Goal: Contribute content: Contribute content

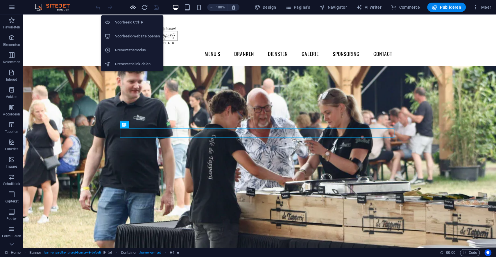
click at [132, 7] on icon "button" at bounding box center [132, 7] width 7 height 7
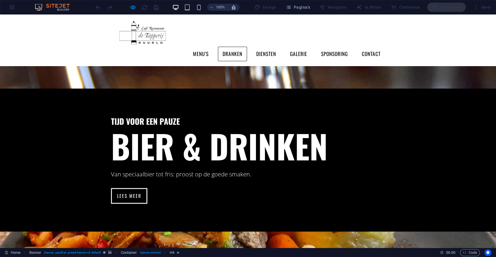
scroll to position [484, 0]
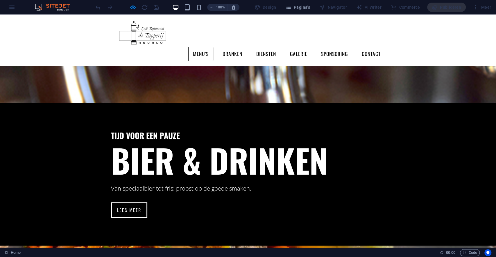
click at [199, 47] on link "Menu's" at bounding box center [200, 54] width 25 height 15
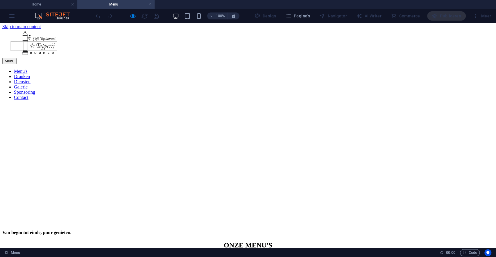
scroll to position [0, 0]
click at [228, 70] on nav "Menu's Dranken Diensten Galerie Sponsoring Contact" at bounding box center [247, 85] width 491 height 31
drag, startPoint x: 228, startPoint y: 46, endPoint x: 234, endPoint y: 42, distance: 6.4
click at [228, 70] on nav "Menu's Dranken Diensten Galerie Sponsoring Contact" at bounding box center [247, 85] width 491 height 31
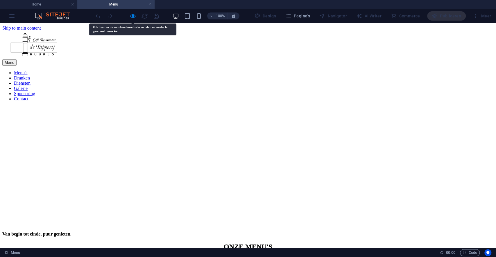
click at [234, 70] on nav "Menu's Dranken Diensten Galerie Sponsoring Contact" at bounding box center [247, 85] width 491 height 31
click at [223, 70] on nav "Menu's Dranken Diensten Galerie Sponsoring Contact" at bounding box center [247, 85] width 491 height 31
click at [146, 2] on h4 "Menu" at bounding box center [115, 4] width 77 height 6
click at [149, 2] on link at bounding box center [149, 5] width 3 height 6
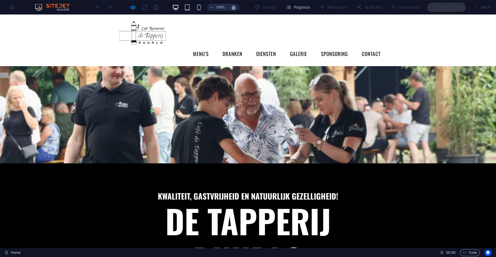
scroll to position [64, 0]
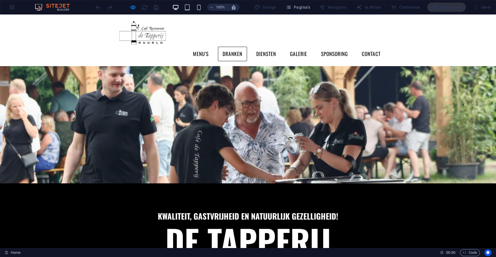
click at [226, 47] on link "Dranken" at bounding box center [232, 54] width 29 height 15
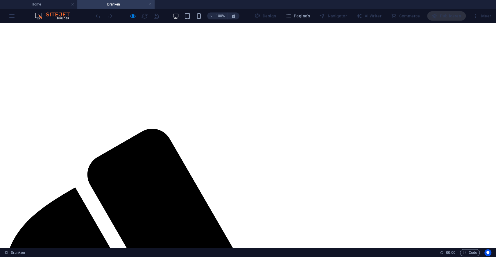
scroll to position [193, 0]
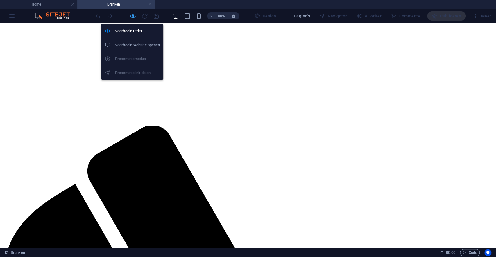
click at [130, 15] on icon "button" at bounding box center [132, 16] width 7 height 7
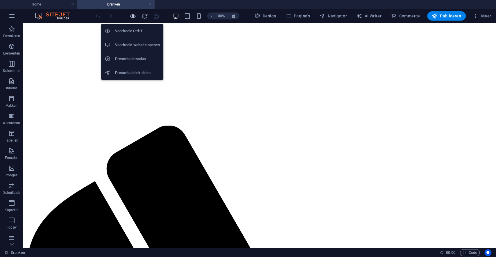
click at [133, 18] on icon "button" at bounding box center [132, 16] width 7 height 7
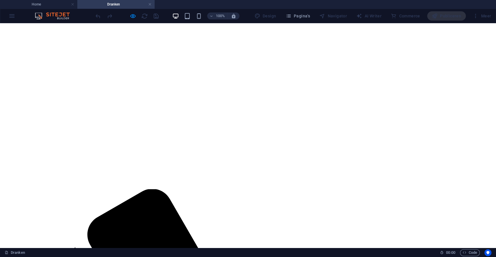
scroll to position [129, 0]
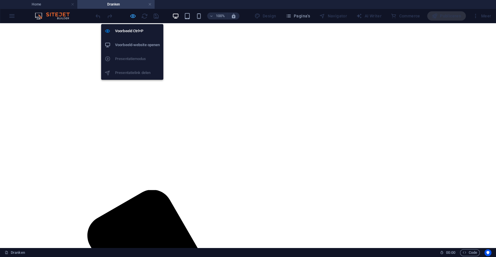
drag, startPoint x: 131, startPoint y: 17, endPoint x: 135, endPoint y: 19, distance: 4.4
click at [131, 17] on icon "button" at bounding box center [132, 16] width 7 height 7
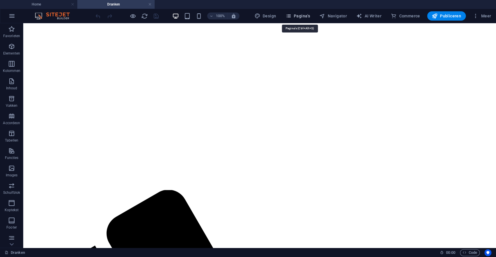
click at [287, 15] on icon "button" at bounding box center [288, 16] width 6 height 6
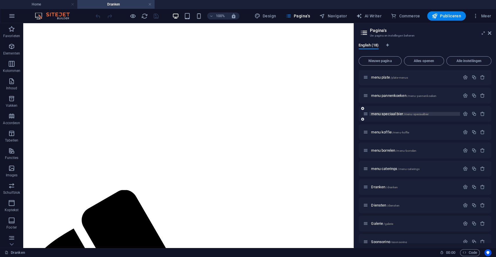
click at [383, 115] on span "menu speciaal bier /menu-speciaalbier" at bounding box center [399, 114] width 57 height 4
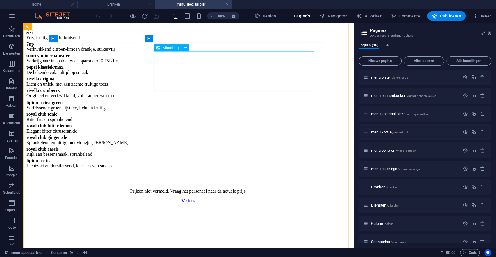
scroll to position [419, 0]
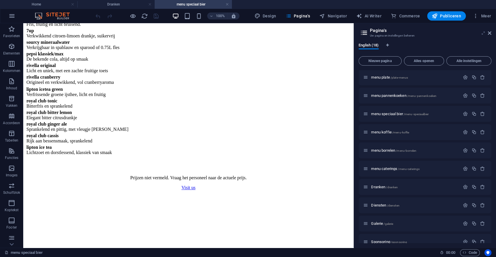
click at [483, 33] on icon at bounding box center [483, 33] width 0 height 5
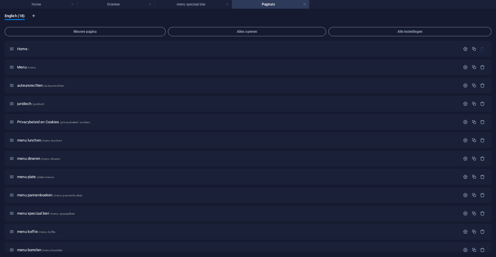
scroll to position [0, 0]
click at [3, 16] on div "English (18) Nieuwe pagina Alles openen Alle instellingen Home / Menu /menu aut…" at bounding box center [248, 133] width 496 height 248
click at [3, 17] on div "English (18) Nieuwe pagina Alles openen Alle instellingen Home / Menu /menu aut…" at bounding box center [248, 133] width 496 height 248
click at [11, 16] on span "English (18)" at bounding box center [15, 16] width 20 height 8
click at [194, 1] on h4 "menu speciaal bier" at bounding box center [192, 4] width 77 height 6
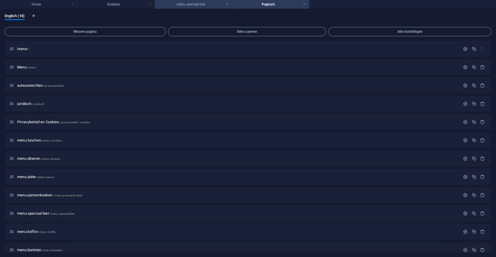
scroll to position [419, 0]
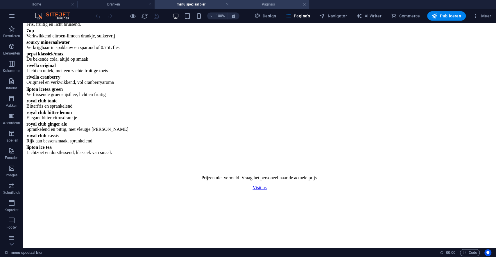
click at [258, 1] on li "Pagina's" at bounding box center [270, 4] width 77 height 9
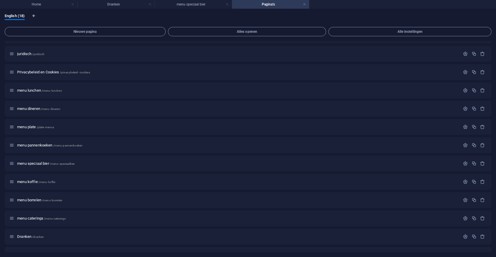
scroll to position [0, 0]
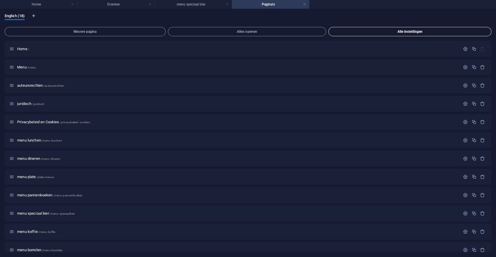
click at [425, 31] on span "Alle instellingen" at bounding box center [410, 31] width 158 height 3
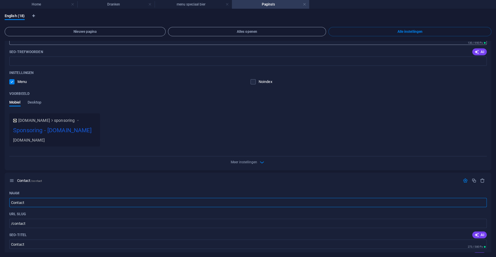
scroll to position [4049, 0]
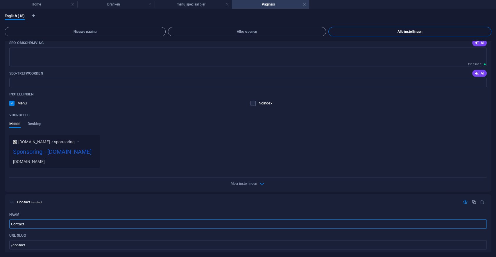
click at [362, 31] on span "Alle instellingen" at bounding box center [410, 31] width 158 height 3
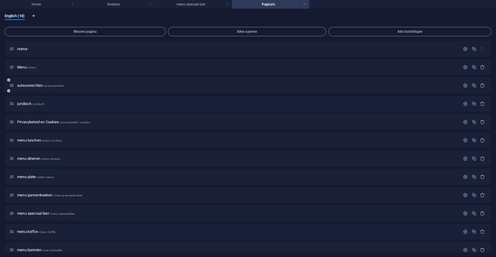
scroll to position [0, 0]
click at [10, 17] on span "English (18)" at bounding box center [15, 16] width 20 height 8
click at [304, 3] on link at bounding box center [303, 5] width 3 height 6
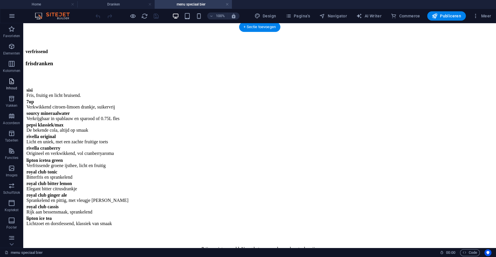
scroll to position [355, 0]
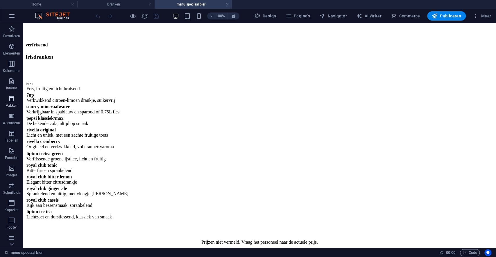
click at [14, 94] on button "Vakken" at bounding box center [11, 101] width 23 height 17
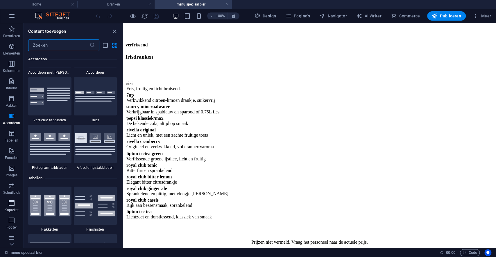
click at [8, 203] on icon "button" at bounding box center [11, 203] width 7 height 7
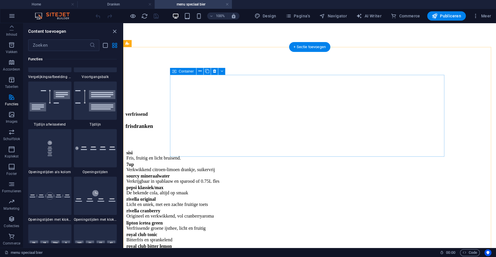
scroll to position [451, 0]
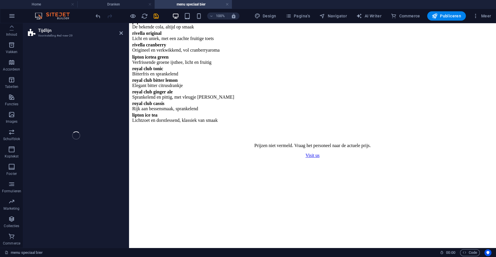
select select "rem"
select select "preset-timeline-v3-alternated"
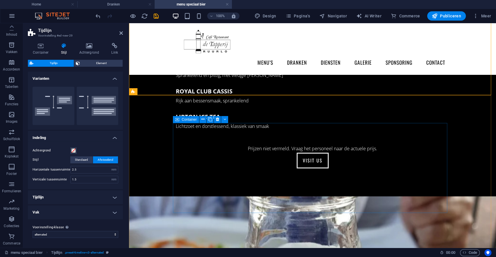
scroll to position [581, 0]
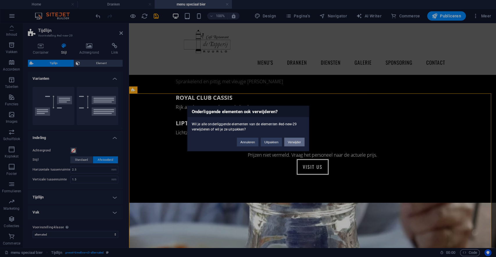
click at [302, 142] on button "Verwijder" at bounding box center [294, 142] width 20 height 9
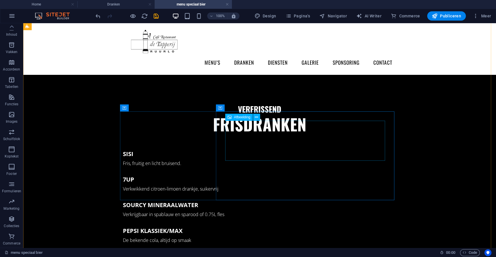
scroll to position [258, 0]
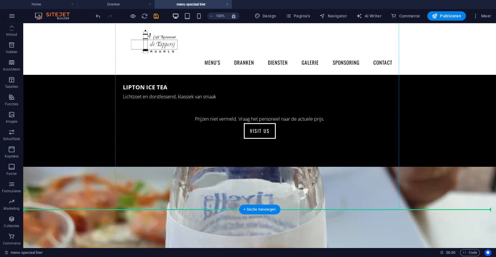
scroll to position [613, 0]
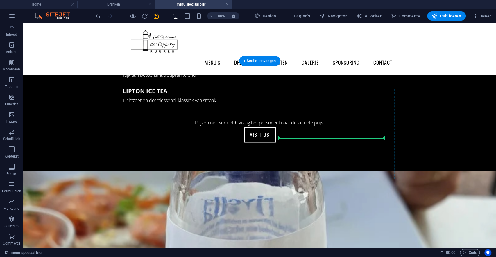
drag, startPoint x: 262, startPoint y: 186, endPoint x: 374, endPoint y: 136, distance: 122.1
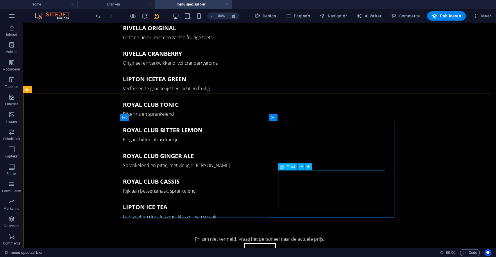
scroll to position [581, 0]
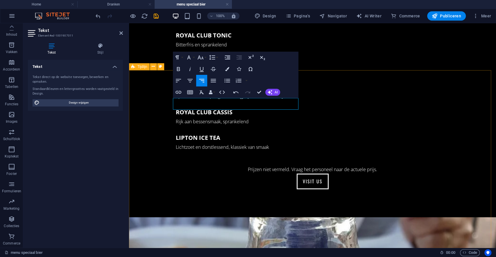
drag, startPoint x: 174, startPoint y: 101, endPoint x: 165, endPoint y: 100, distance: 8.8
drag, startPoint x: 181, startPoint y: 103, endPoint x: 166, endPoint y: 102, distance: 14.2
drag, startPoint x: 173, startPoint y: 103, endPoint x: 187, endPoint y: 104, distance: 13.9
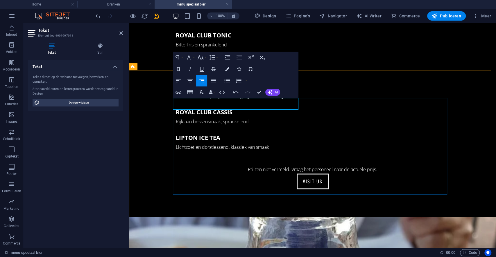
click at [202, 53] on button "Font Size" at bounding box center [201, 58] width 11 height 12
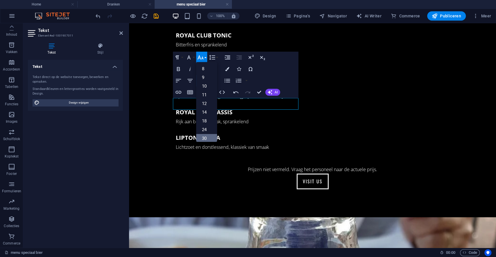
click at [202, 136] on link "30" at bounding box center [206, 138] width 21 height 9
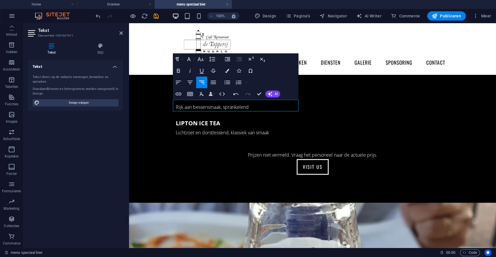
scroll to position [579, 0]
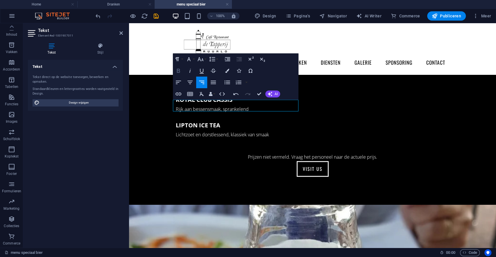
click at [174, 71] on button "Bold" at bounding box center [178, 71] width 11 height 12
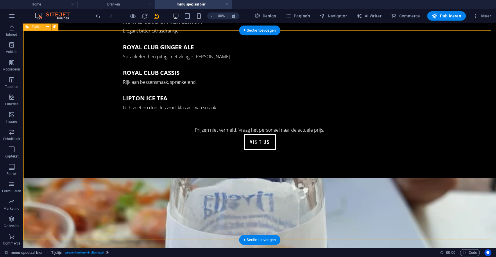
scroll to position [643, 0]
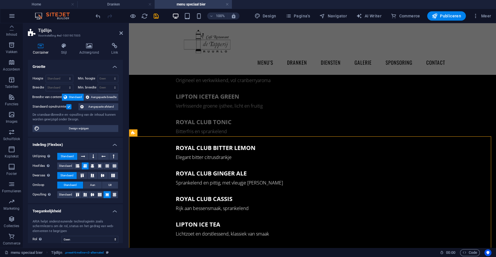
scroll to position [417, 0]
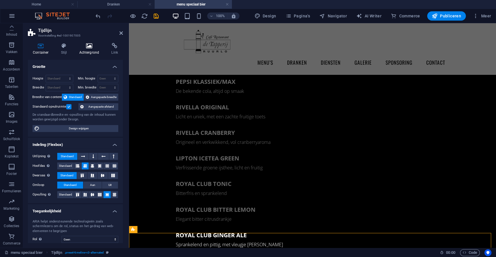
click at [91, 47] on icon at bounding box center [89, 46] width 30 height 6
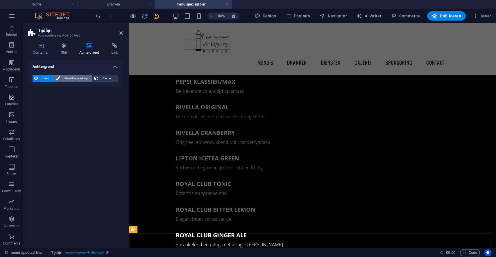
click at [74, 77] on span "Kleur/kleurverloop" at bounding box center [76, 78] width 29 height 7
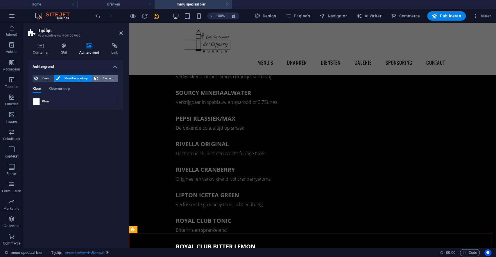
click at [108, 80] on span "Element" at bounding box center [108, 78] width 16 height 7
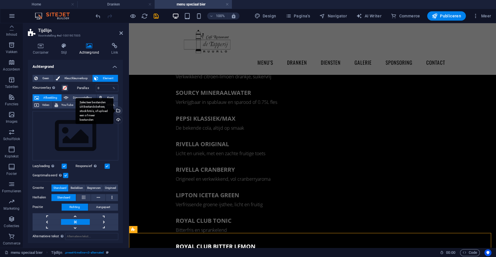
click at [115, 108] on div "Selecteer bestanden uit Bestandsbeheer, stockfoto's, of upload een of meer best…" at bounding box center [117, 111] width 9 height 9
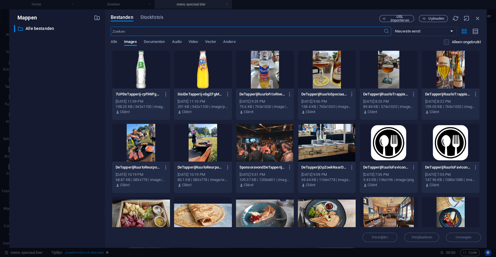
click at [253, 66] on div at bounding box center [265, 70] width 58 height 38
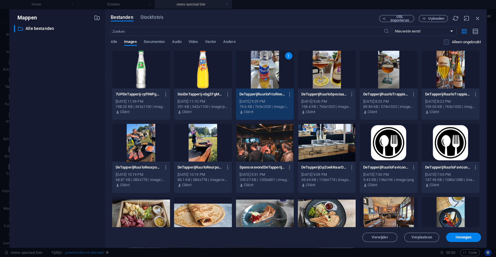
drag, startPoint x: 253, startPoint y: 66, endPoint x: 124, endPoint y: 44, distance: 130.9
click at [253, 66] on div "1" at bounding box center [265, 70] width 58 height 38
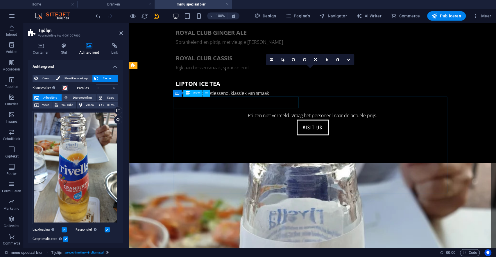
scroll to position [638, 0]
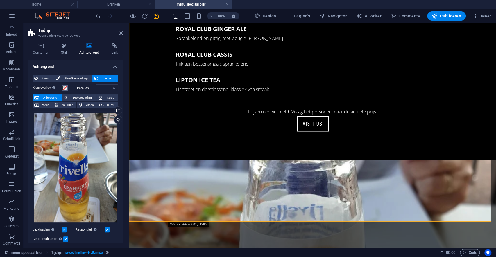
click at [65, 85] on button "Kleuroverlay Plaatst een overlay over de achtergrond om deze in te kleuren" at bounding box center [65, 88] width 6 height 6
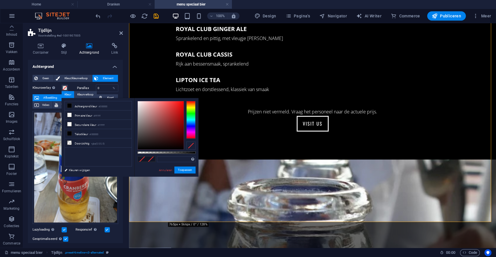
click at [172, 154] on div "Ondersteunde notaties #0852ed rgb(8, 82, 237) rgba(8, 82, 237, 90%) hsv(221,97,…" at bounding box center [166, 179] width 64 height 163
type input "rgba(0, 0, 0, 0.606)"
drag, startPoint x: 175, startPoint y: 153, endPoint x: 172, endPoint y: 149, distance: 4.5
click at [172, 149] on div at bounding box center [166, 125] width 58 height 49
click at [190, 168] on button "Toepassen" at bounding box center [184, 170] width 21 height 7
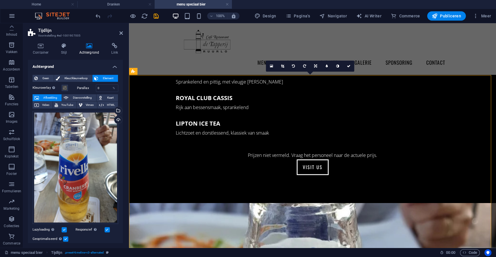
scroll to position [574, 0]
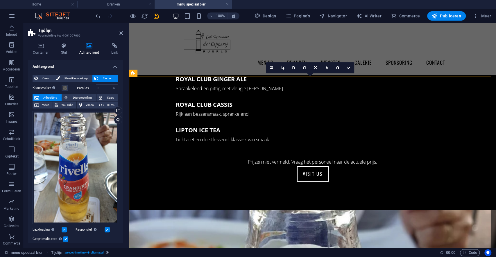
click at [123, 31] on aside "Tijdlijn Voorinstelling #ed-1001907005 Container Stijl Achtergrond Link Grootte…" at bounding box center [76, 135] width 106 height 225
drag, startPoint x: 119, startPoint y: 31, endPoint x: 100, endPoint y: 10, distance: 29.0
click at [119, 31] on icon at bounding box center [120, 33] width 3 height 5
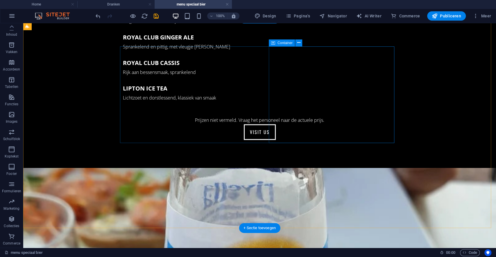
scroll to position [638, 0]
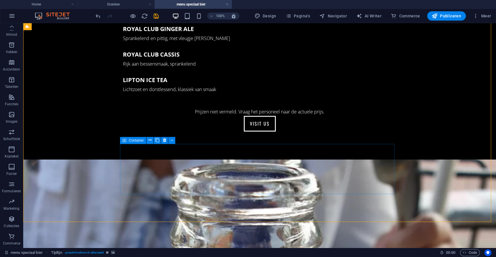
click at [124, 142] on icon at bounding box center [124, 140] width 4 height 7
click at [161, 141] on icon at bounding box center [159, 140] width 3 height 6
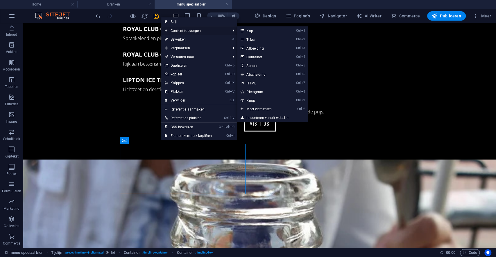
click at [201, 32] on span "Content toevoegen" at bounding box center [194, 30] width 67 height 9
click at [254, 49] on link "Ctrl 3 Afbeelding" at bounding box center [261, 48] width 49 height 9
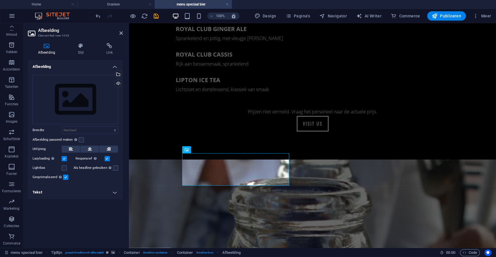
click at [118, 69] on h4 "Afbeelding" at bounding box center [75, 65] width 95 height 10
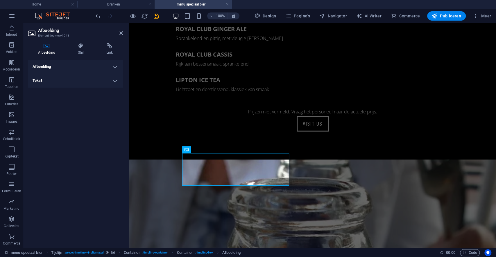
click at [115, 62] on h4 "Afbeelding" at bounding box center [75, 67] width 95 height 14
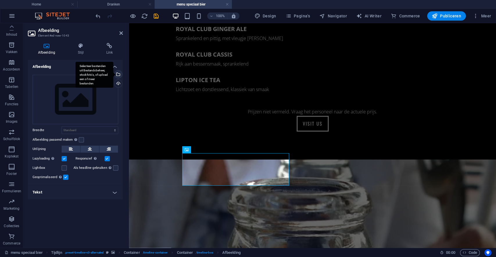
click at [118, 75] on div "Selecteer bestanden uit Bestandsbeheer, stockfoto's, of upload een of meer best…" at bounding box center [117, 75] width 9 height 9
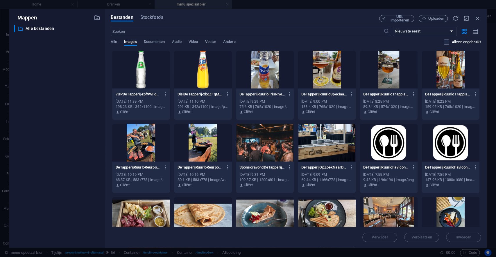
click at [150, 78] on div at bounding box center [141, 70] width 58 height 38
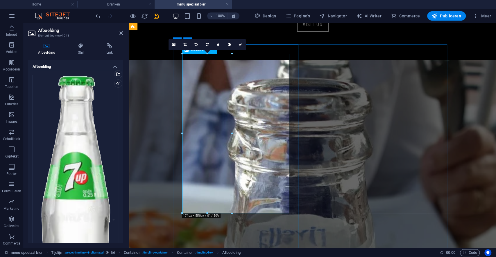
scroll to position [767, 0]
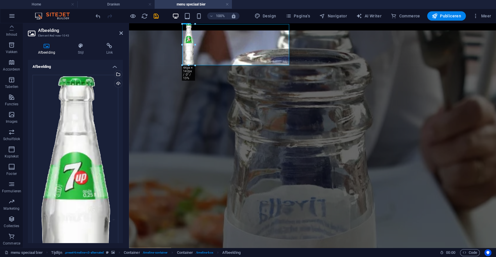
drag, startPoint x: 182, startPoint y: 184, endPoint x: 192, endPoint y: 40, distance: 143.7
type input "44"
select select "px"
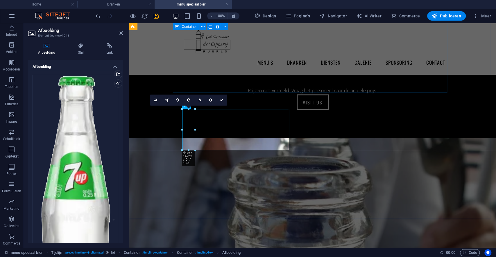
scroll to position [671, 0]
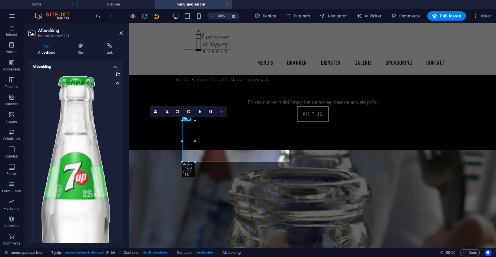
drag, startPoint x: 223, startPoint y: 113, endPoint x: 199, endPoint y: 90, distance: 32.8
click at [223, 113] on icon at bounding box center [221, 111] width 3 height 3
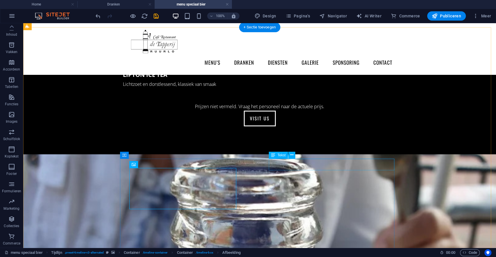
scroll to position [606, 0]
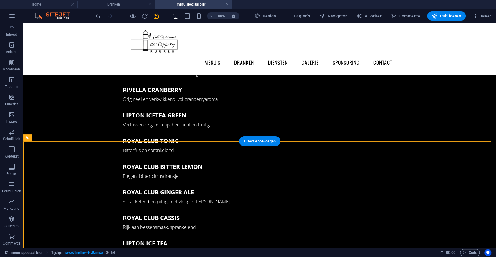
scroll to position [445, 0]
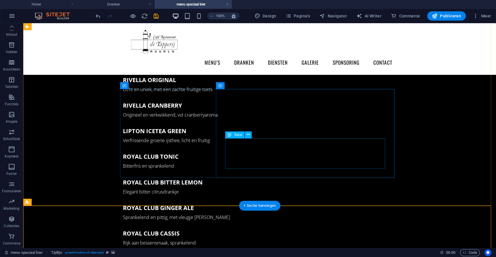
drag, startPoint x: 248, startPoint y: 151, endPoint x: 250, endPoint y: 149, distance: 3.0
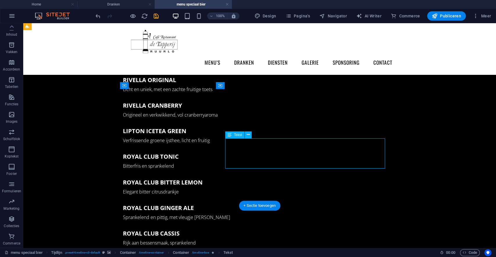
drag, startPoint x: 250, startPoint y: 149, endPoint x: 258, endPoint y: 148, distance: 7.6
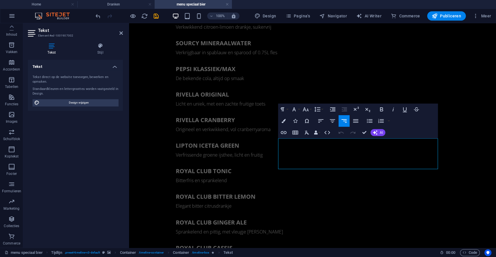
drag, startPoint x: 290, startPoint y: 149, endPoint x: 459, endPoint y: 168, distance: 170.0
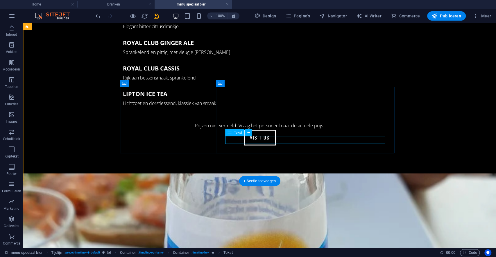
scroll to position [638, 0]
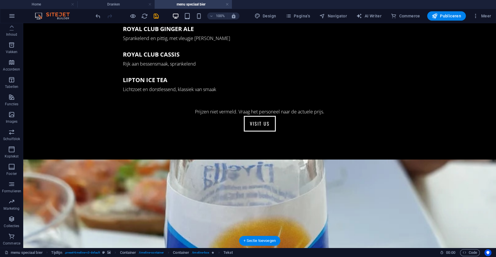
drag, startPoint x: 109, startPoint y: 182, endPoint x: 140, endPoint y: 190, distance: 32.9
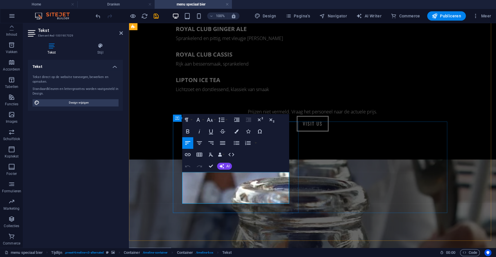
drag, startPoint x: 252, startPoint y: 200, endPoint x: 143, endPoint y: 159, distance: 117.3
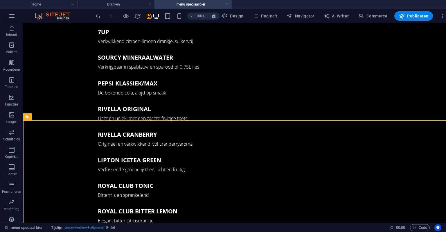
scroll to position [429, 0]
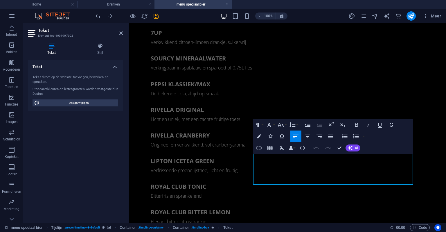
drag, startPoint x: 271, startPoint y: 159, endPoint x: 426, endPoint y: 182, distance: 157.3
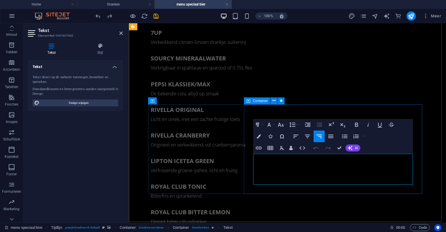
copy tbody
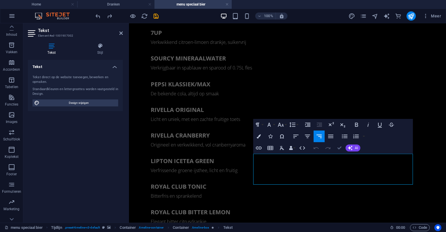
drag, startPoint x: 340, startPoint y: 143, endPoint x: 307, endPoint y: 116, distance: 41.9
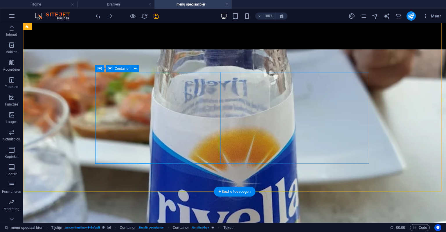
scroll to position [749, 0]
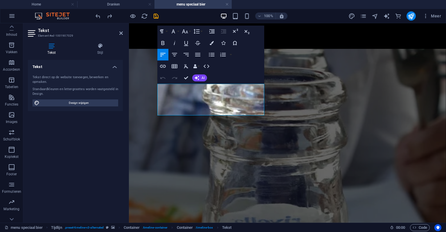
drag, startPoint x: 215, startPoint y: 112, endPoint x: 87, endPoint y: 66, distance: 136.0
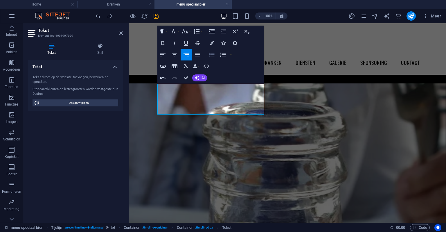
scroll to position [691, 0]
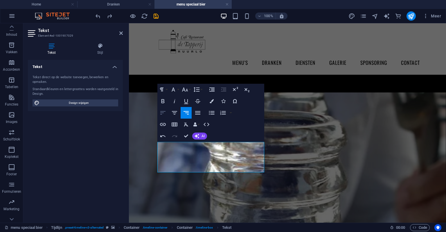
click at [163, 110] on icon "button" at bounding box center [162, 112] width 7 height 7
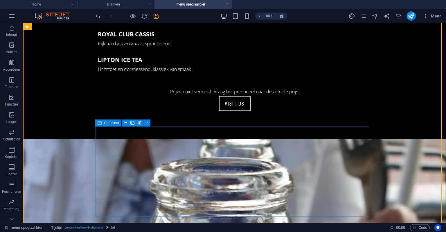
scroll to position [662, 0]
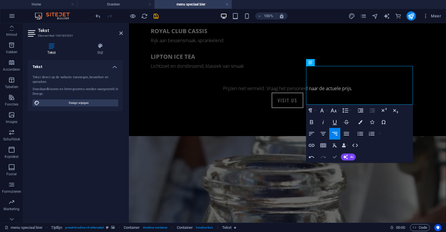
drag, startPoint x: 336, startPoint y: 154, endPoint x: 334, endPoint y: 124, distance: 29.9
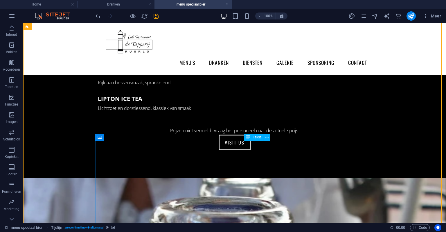
scroll to position [603, 0]
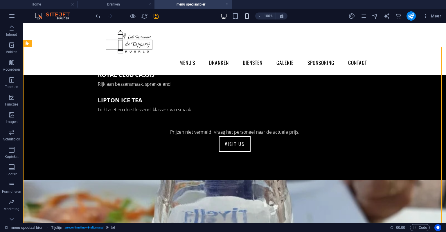
drag, startPoint x: 253, startPoint y: 17, endPoint x: 245, endPoint y: 16, distance: 7.9
click at [248, 17] on div "100%" at bounding box center [253, 15] width 67 height 9
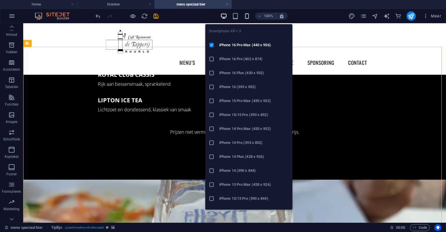
click at [245, 16] on icon "button" at bounding box center [247, 16] width 7 height 7
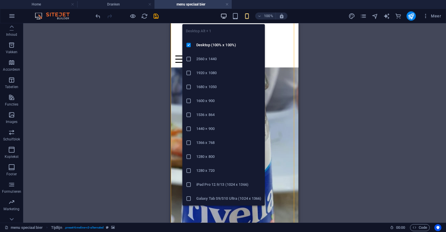
click at [222, 17] on icon "button" at bounding box center [223, 16] width 7 height 7
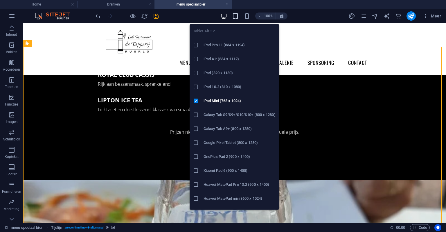
drag, startPoint x: 235, startPoint y: 18, endPoint x: 50, endPoint y: 7, distance: 184.9
click at [235, 18] on icon "button" at bounding box center [235, 16] width 7 height 7
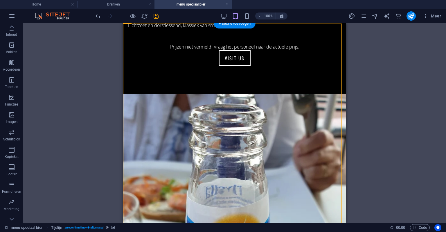
scroll to position [691, 0]
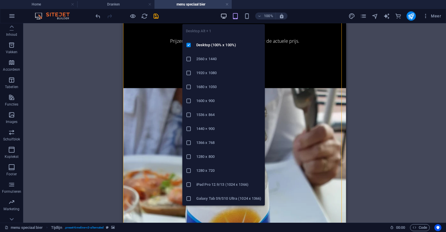
click at [221, 16] on icon "button" at bounding box center [223, 16] width 7 height 7
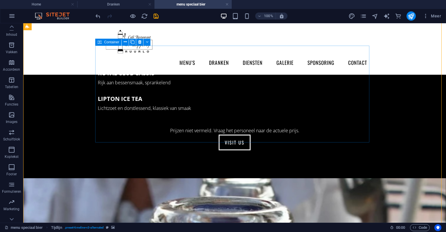
scroll to position [603, 0]
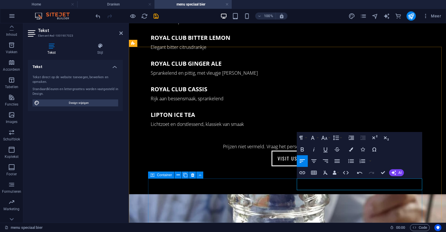
drag, startPoint x: 305, startPoint y: 185, endPoint x: 295, endPoint y: 184, distance: 10.5
drag, startPoint x: 297, startPoint y: 184, endPoint x: 319, endPoint y: 184, distance: 21.5
click at [323, 137] on icon "button" at bounding box center [324, 137] width 7 height 7
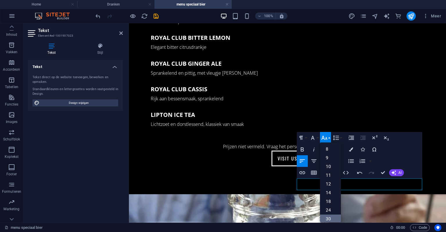
drag, startPoint x: 329, startPoint y: 219, endPoint x: 194, endPoint y: 158, distance: 148.1
click at [329, 219] on link "30" at bounding box center [330, 218] width 21 height 9
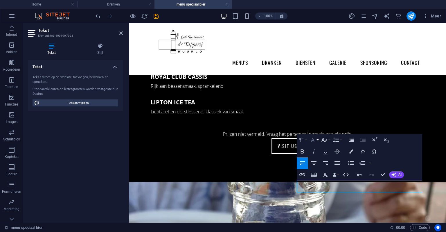
click at [316, 143] on icon "button" at bounding box center [312, 139] width 7 height 7
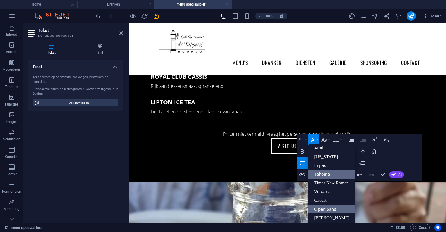
scroll to position [3, 0]
click at [315, 135] on button "Font Family" at bounding box center [313, 140] width 11 height 12
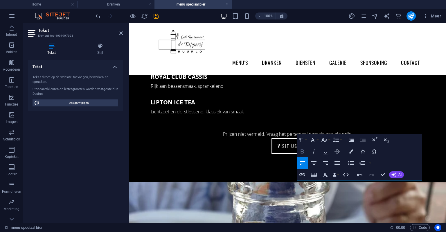
click at [302, 151] on icon "button" at bounding box center [302, 151] width 3 height 4
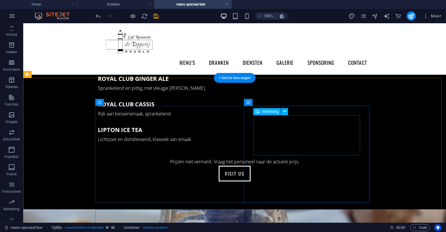
scroll to position [572, 0]
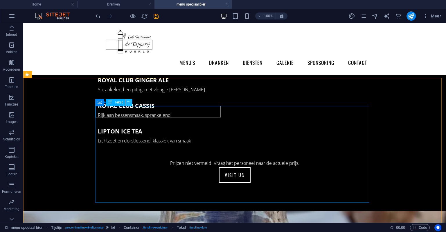
click at [129, 102] on icon at bounding box center [128, 102] width 3 height 6
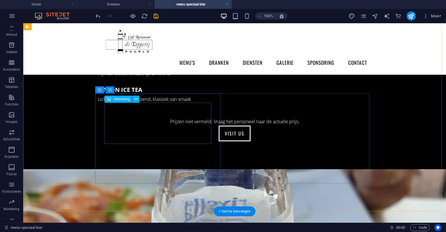
scroll to position [601, 0]
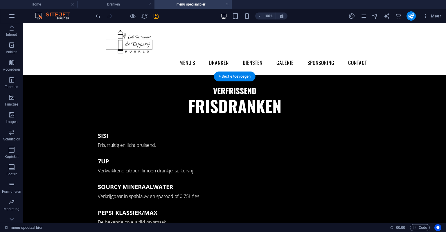
scroll to position [253, 0]
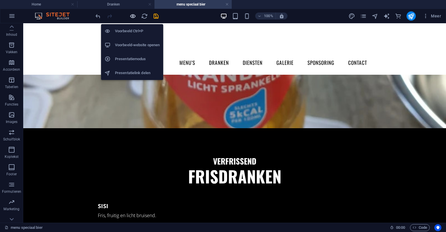
click at [129, 15] on icon "button" at bounding box center [132, 16] width 7 height 7
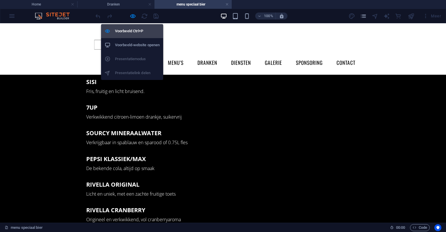
drag, startPoint x: 133, startPoint y: 16, endPoint x: 163, endPoint y: 32, distance: 34.4
click at [133, 17] on icon "button" at bounding box center [132, 16] width 7 height 7
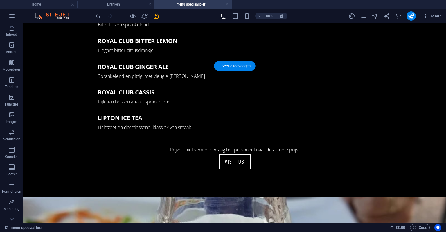
scroll to position [601, 0]
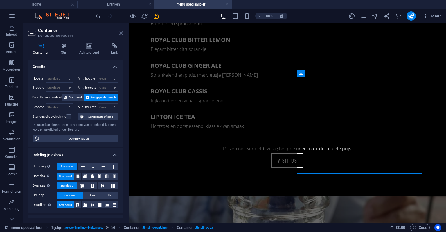
drag, startPoint x: 121, startPoint y: 30, endPoint x: 117, endPoint y: 12, distance: 18.7
click at [121, 31] on icon at bounding box center [120, 33] width 3 height 5
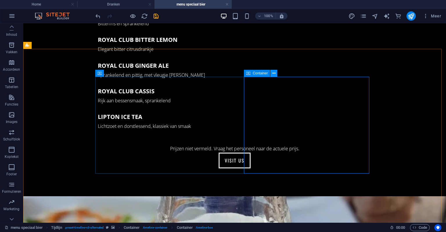
click at [276, 72] on button at bounding box center [273, 73] width 7 height 7
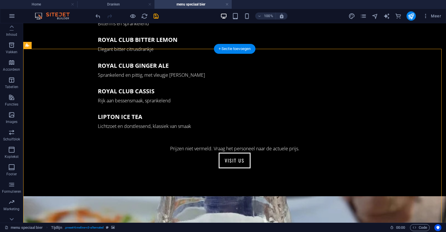
click at [0, 0] on button at bounding box center [0, 0] width 0 height 0
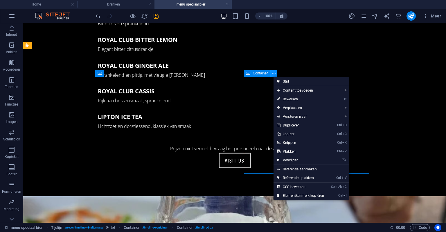
click at [273, 75] on icon at bounding box center [273, 73] width 3 height 6
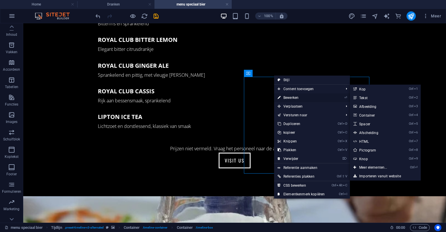
click at [293, 98] on link "⏎ Bewerken" at bounding box center [301, 97] width 54 height 9
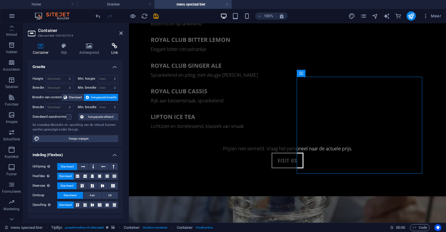
click at [114, 47] on icon at bounding box center [114, 46] width 17 height 6
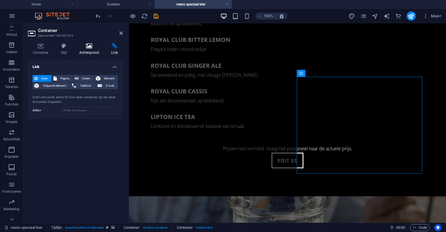
click at [76, 49] on h4 "Achtergrond" at bounding box center [90, 49] width 32 height 12
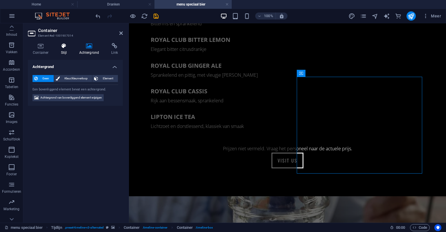
click at [67, 49] on h4 "Stijl" at bounding box center [65, 49] width 18 height 12
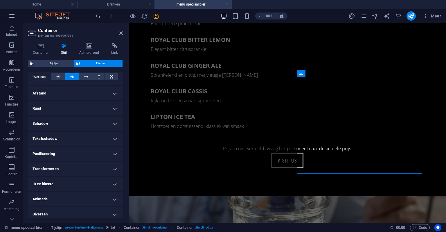
scroll to position [99, 0]
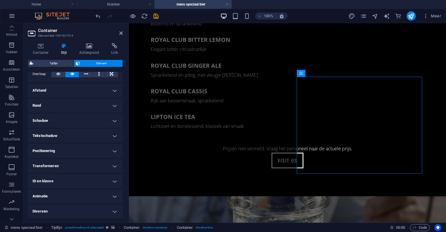
click at [67, 185] on h4 "ID en klasse" at bounding box center [75, 181] width 95 height 14
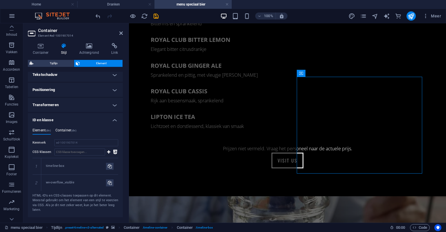
scroll to position [157, 0]
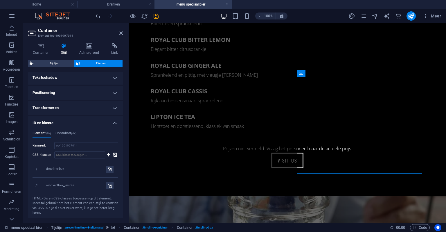
drag, startPoint x: 89, startPoint y: 126, endPoint x: 91, endPoint y: 121, distance: 5.2
click at [91, 121] on li "ID en klasse Element (div) Container (div) Kenmerk ed-1001907014 CSS-klassen 1 …" at bounding box center [75, 168] width 95 height 104
click at [95, 114] on h4 "Transformeren" at bounding box center [75, 108] width 95 height 14
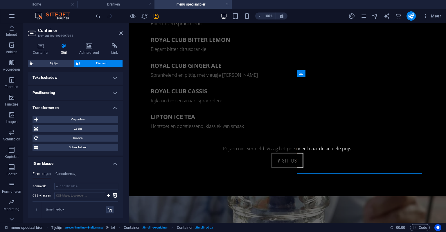
click at [92, 110] on h4 "Transformeren" at bounding box center [75, 106] width 95 height 10
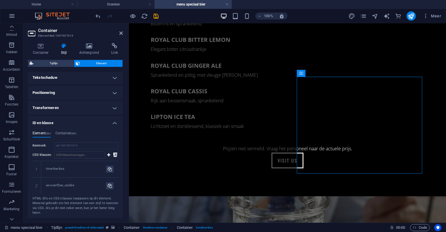
click at [95, 121] on h4 "ID en klasse" at bounding box center [75, 121] width 95 height 10
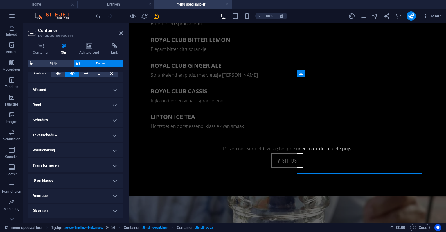
scroll to position [99, 0]
drag, startPoint x: 51, startPoint y: 197, endPoint x: 52, endPoint y: 192, distance: 4.2
click at [51, 197] on h4 "Animatie" at bounding box center [75, 196] width 95 height 14
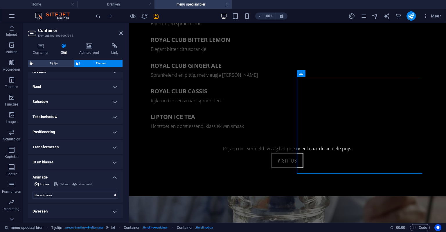
click at [59, 190] on div "Niet animeren Tonen/verbergen Naar boven of beneden schuiven In- en uitzoomen V…" at bounding box center [76, 193] width 86 height 9
click at [56, 194] on select "Niet animeren Tonen/verbergen Naar boven of beneden schuiven In- en uitzoomen V…" at bounding box center [76, 194] width 86 height 7
select select "move-right-to-left"
click at [33, 191] on select "Niet animeren Tonen/verbergen Naar boven of beneden schuiven In- en uitzoomen V…" at bounding box center [76, 194] width 86 height 7
select select "scroll"
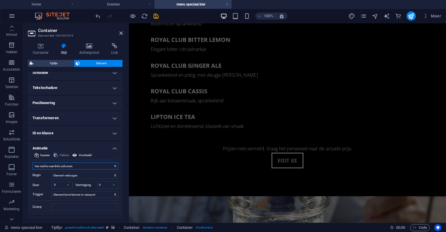
scroll to position [159, 0]
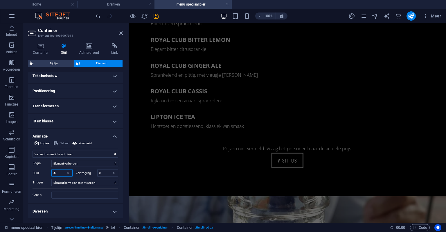
drag, startPoint x: 58, startPoint y: 170, endPoint x: 46, endPoint y: 167, distance: 13.0
click at [33, 170] on div "Duur .5 s ms" at bounding box center [53, 173] width 40 height 8
type input "1"
type input "1.5"
drag, startPoint x: 71, startPoint y: 174, endPoint x: 57, endPoint y: 176, distance: 14.4
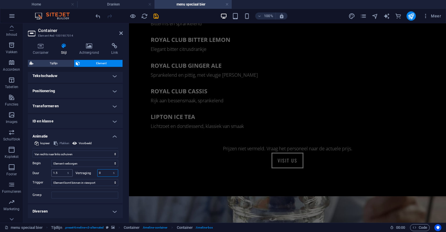
click at [63, 174] on div "Duur 1.5 s ms [PERSON_NAME] 0 s ms" at bounding box center [76, 173] width 86 height 8
type input "0"
type input "0.5"
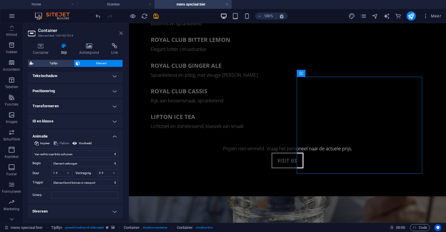
drag, startPoint x: 99, startPoint y: 10, endPoint x: 122, endPoint y: 33, distance: 32.6
click at [122, 33] on icon at bounding box center [120, 33] width 3 height 5
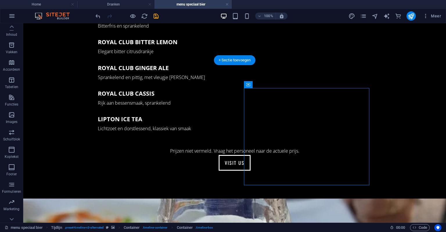
scroll to position [601, 0]
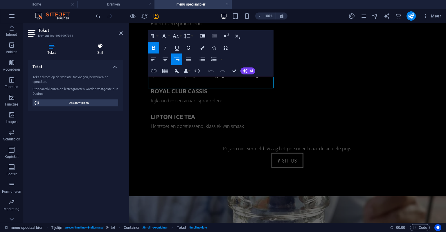
click at [100, 50] on h4 "Stijl" at bounding box center [100, 49] width 45 height 12
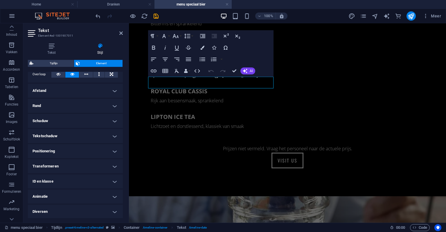
scroll to position [99, 0]
click at [53, 193] on h4 "Animatie" at bounding box center [75, 196] width 95 height 14
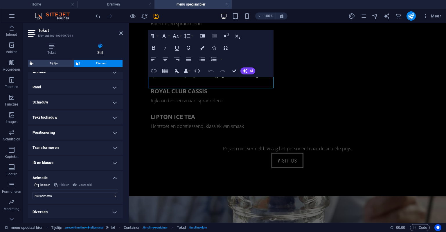
scroll to position [118, 0]
click at [53, 193] on select "Niet animeren Tonen/verbergen Naar boven of beneden schuiven In- en uitzoomen V…" at bounding box center [76, 194] width 86 height 7
click at [48, 195] on select "Niet animeren Tonen/verbergen Naar boven of beneden schuiven In- en uitzoomen V…" at bounding box center [76, 194] width 86 height 7
click at [48, 194] on select "Niet animeren Tonen/verbergen Naar boven of beneden schuiven In- en uitzoomen V…" at bounding box center [76, 194] width 86 height 7
select select "move-top-to-bottom"
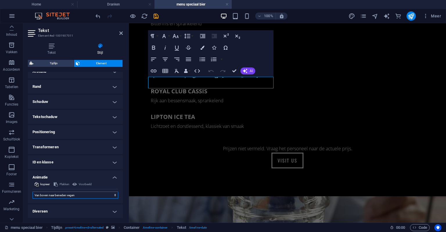
click at [33, 191] on select "Niet animeren Tonen/verbergen Naar boven of beneden schuiven In- en uitzoomen V…" at bounding box center [76, 194] width 86 height 7
select select "scroll"
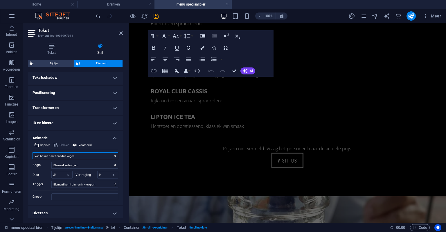
scroll to position [159, 0]
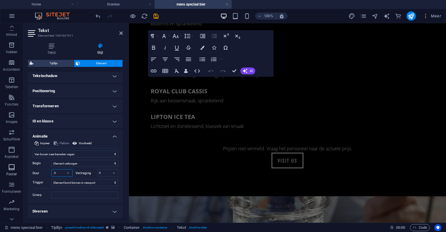
drag, startPoint x: 58, startPoint y: 171, endPoint x: 20, endPoint y: 169, distance: 37.8
click at [37, 170] on div "Duur .5 s ms" at bounding box center [53, 173] width 40 height 8
type input "1"
type input "1.5"
drag, startPoint x: 101, startPoint y: 174, endPoint x: 70, endPoint y: 180, distance: 32.1
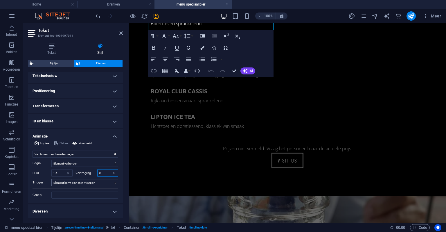
click at [73, 178] on div "Begin Element verborgen Element getoond Duur 1.5 s ms Vertraging 0 s ms [PERSON…" at bounding box center [76, 177] width 86 height 41
type input "0"
type input "0.5"
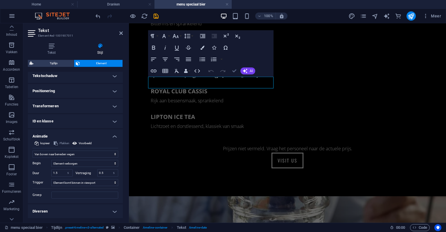
drag, startPoint x: 232, startPoint y: 66, endPoint x: 208, endPoint y: 48, distance: 30.5
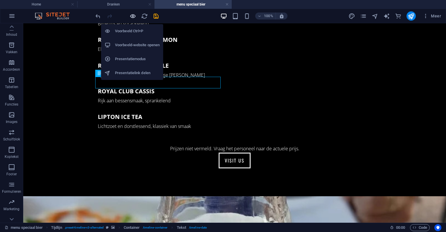
click at [132, 15] on icon "button" at bounding box center [132, 16] width 7 height 7
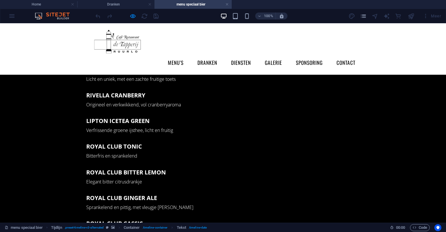
scroll to position [311, 0]
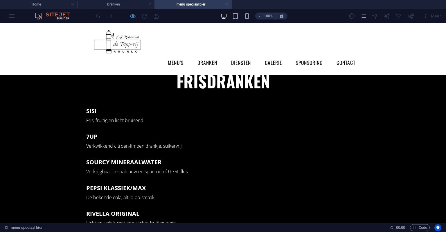
click at [135, 16] on icon "button" at bounding box center [132, 16] width 7 height 7
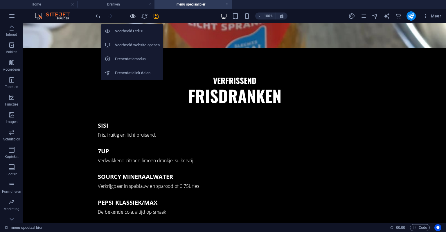
click at [134, 16] on icon "button" at bounding box center [132, 16] width 7 height 7
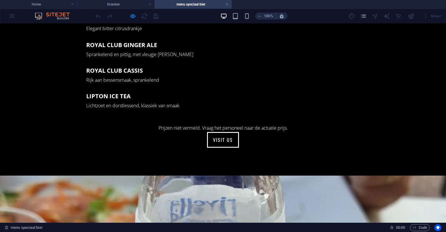
scroll to position [630, 0]
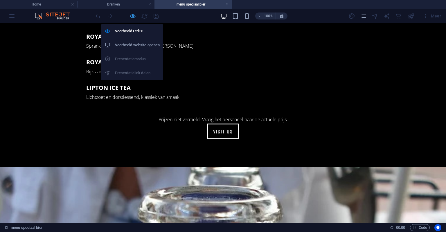
click at [131, 17] on icon "button" at bounding box center [132, 16] width 7 height 7
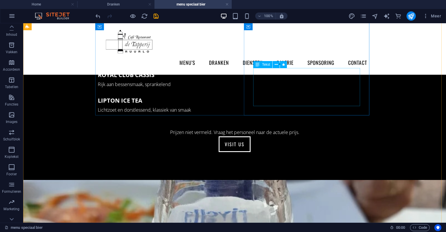
scroll to position [601, 0]
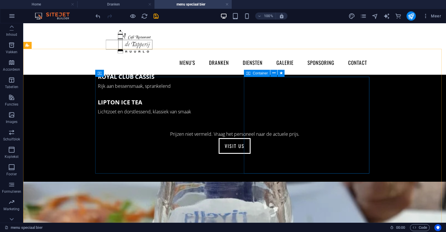
click at [261, 73] on span "Container" at bounding box center [260, 72] width 15 height 3
drag, startPoint x: 261, startPoint y: 73, endPoint x: 132, endPoint y: 50, distance: 131.0
click at [261, 73] on span "Container" at bounding box center [260, 72] width 15 height 3
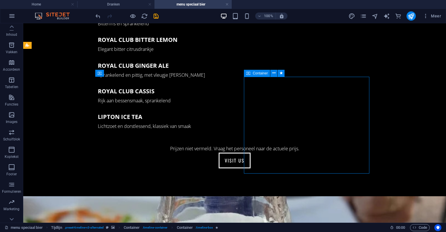
select select "move-right-to-left"
select select "s"
select select "scroll"
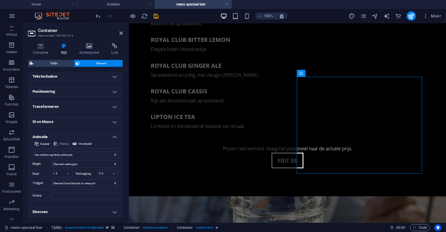
scroll to position [159, 0]
click at [120, 33] on icon at bounding box center [120, 33] width 3 height 5
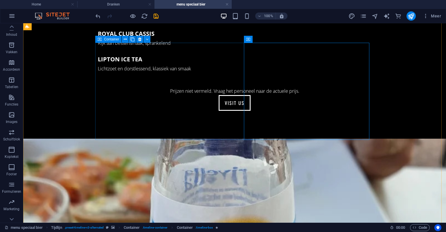
scroll to position [660, 0]
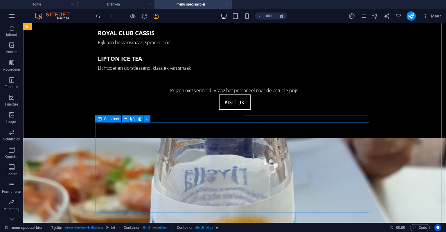
click at [122, 119] on button at bounding box center [125, 118] width 7 height 7
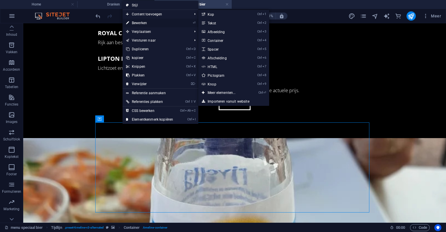
click at [140, 21] on link "⏎ Bewerken" at bounding box center [149, 23] width 54 height 9
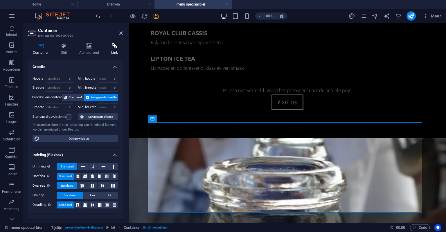
drag, startPoint x: 93, startPoint y: 47, endPoint x: 111, endPoint y: 43, distance: 19.0
click at [93, 47] on icon at bounding box center [89, 46] width 30 height 6
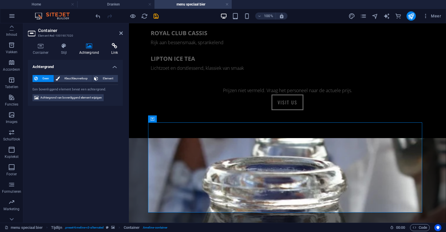
click at [113, 45] on icon at bounding box center [114, 46] width 17 height 6
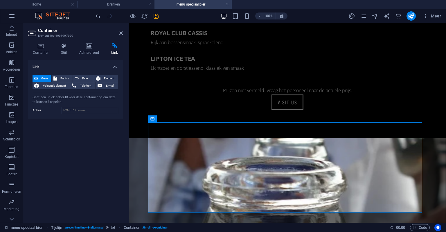
click at [119, 32] on h2 "Container" at bounding box center [80, 30] width 85 height 5
click at [123, 34] on aside "Container Element #ed-1001907020 Container Stijl Achtergrond Link Grootte Hoogt…" at bounding box center [76, 122] width 106 height 199
drag, startPoint x: 122, startPoint y: 33, endPoint x: 176, endPoint y: 49, distance: 56.2
click at [122, 33] on icon at bounding box center [120, 33] width 3 height 5
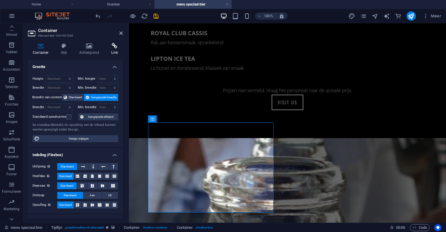
click at [114, 51] on h4 "Link" at bounding box center [114, 49] width 17 height 12
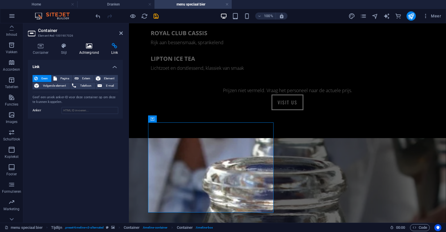
click at [82, 47] on icon at bounding box center [89, 46] width 30 height 6
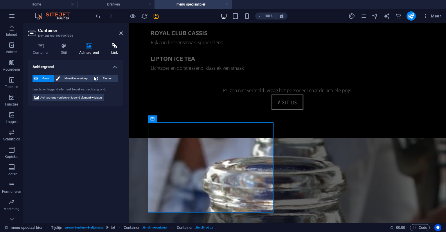
drag, startPoint x: 68, startPoint y: 49, endPoint x: 109, endPoint y: 49, distance: 40.6
click at [70, 49] on h4 "Stijl" at bounding box center [65, 49] width 18 height 12
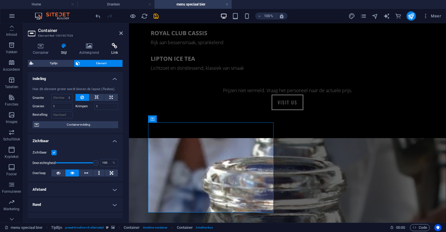
click at [113, 50] on h4 "Link" at bounding box center [114, 49] width 17 height 12
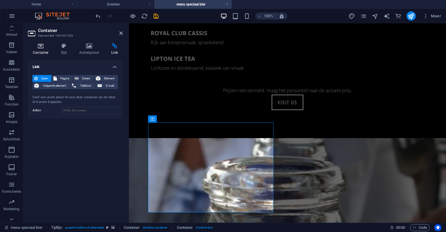
click at [44, 47] on icon at bounding box center [41, 46] width 26 height 6
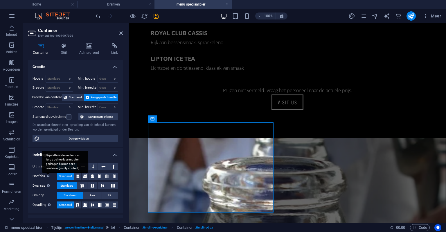
scroll to position [77, 0]
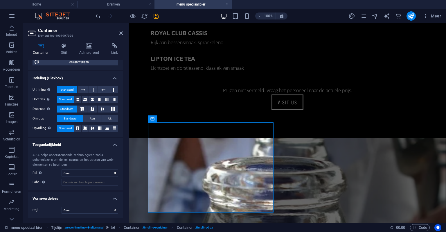
click at [55, 42] on div "Container Stijl Achtergrond Link Grootte Hoogte Standaard px rem % vh vw Min. h…" at bounding box center [75, 130] width 104 height 184
click at [67, 45] on icon at bounding box center [64, 46] width 16 height 6
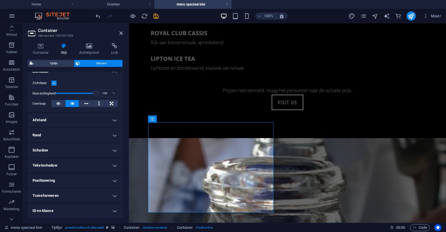
scroll to position [99, 0]
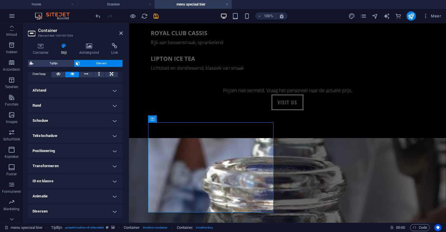
click at [58, 199] on h4 "Animatie" at bounding box center [75, 196] width 95 height 14
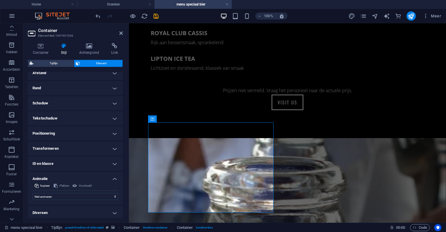
scroll to position [118, 0]
click at [58, 190] on div "Niet animeren Tonen/verbergen Naar boven of beneden schuiven In- en uitzoomen V…" at bounding box center [76, 193] width 86 height 9
click at [57, 192] on select "Niet animeren Tonen/verbergen Naar boven of beneden schuiven In- en uitzoomen V…" at bounding box center [76, 194] width 86 height 7
select select "move-top-to-bottom"
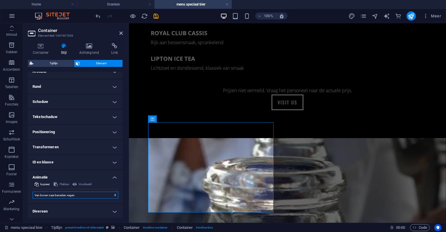
click at [33, 191] on select "Niet animeren Tonen/verbergen Naar boven of beneden schuiven In- en uitzoomen V…" at bounding box center [76, 194] width 86 height 7
select select "scroll"
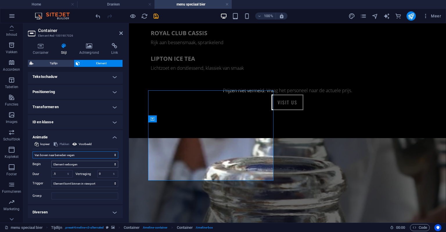
scroll to position [159, 0]
click at [56, 154] on select "Niet animeren Tonen/verbergen Naar boven of beneden schuiven In- en uitzoomen V…" at bounding box center [76, 153] width 86 height 7
select select "move-left-to-right"
click at [33, 150] on select "Niet animeren Tonen/verbergen Naar boven of beneden schuiven In- en uitzoomen V…" at bounding box center [76, 153] width 86 height 7
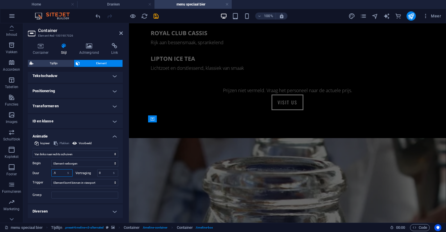
click at [60, 171] on input ".5" at bounding box center [62, 172] width 21 height 7
type input "1"
type input "1.5"
click at [100, 172] on input "0" at bounding box center [108, 172] width 21 height 7
type input "0"
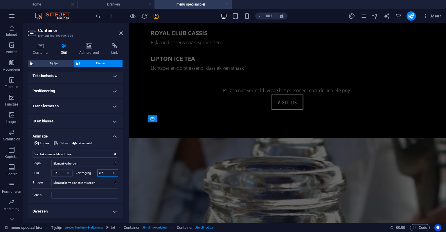
type input "0.5"
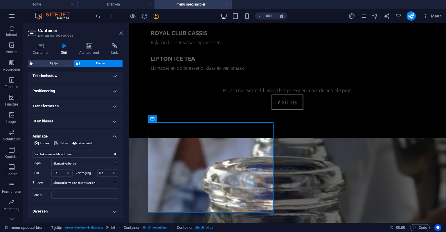
click at [121, 31] on icon at bounding box center [120, 33] width 3 height 5
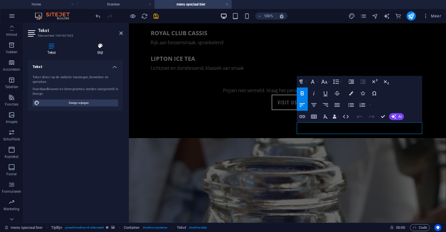
click at [111, 51] on h4 "Stijl" at bounding box center [100, 49] width 45 height 12
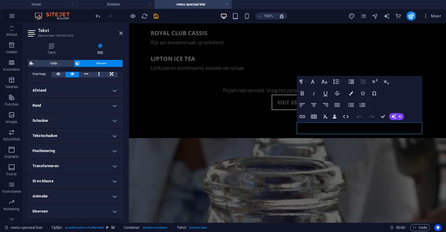
click at [46, 197] on h4 "Animatie" at bounding box center [75, 196] width 95 height 14
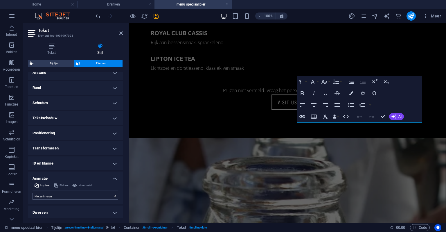
scroll to position [118, 0]
click at [61, 192] on select "Niet animeren Tonen/verbergen Naar boven of beneden schuiven In- en uitzoomen V…" at bounding box center [76, 194] width 86 height 7
select select "move-top-to-bottom"
click at [33, 191] on select "Niet animeren Tonen/verbergen Naar boven of beneden schuiven In- en uitzoomen V…" at bounding box center [76, 194] width 86 height 7
select select "scroll"
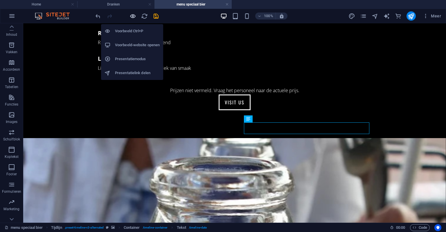
drag, startPoint x: 129, startPoint y: 15, endPoint x: 135, endPoint y: 17, distance: 5.6
click at [129, 15] on icon "button" at bounding box center [132, 16] width 7 height 7
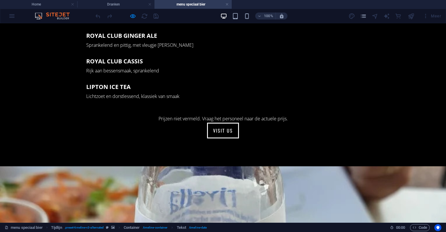
scroll to position [660, 0]
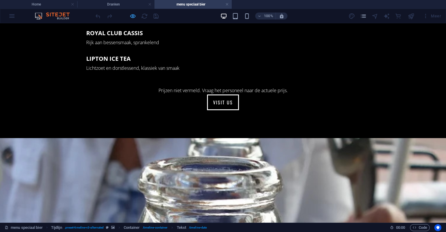
click at [129, 15] on icon "button" at bounding box center [132, 16] width 7 height 7
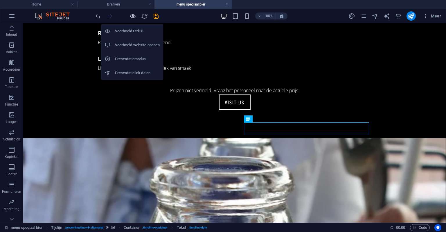
click at [129, 15] on icon "button" at bounding box center [132, 16] width 7 height 7
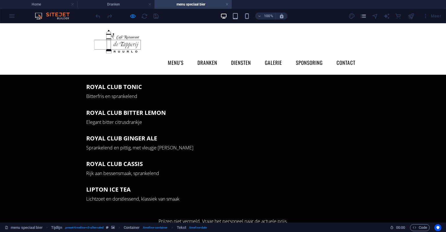
click at [137, 14] on div at bounding box center [126, 15] width 65 height 9
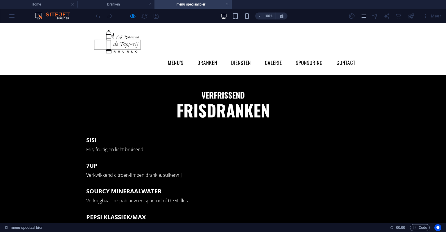
scroll to position [282, 0]
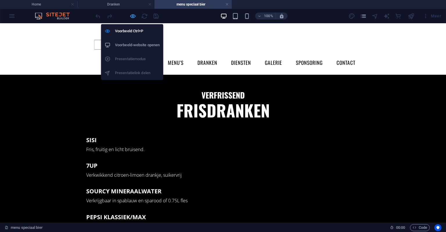
click at [132, 16] on icon "button" at bounding box center [132, 16] width 7 height 7
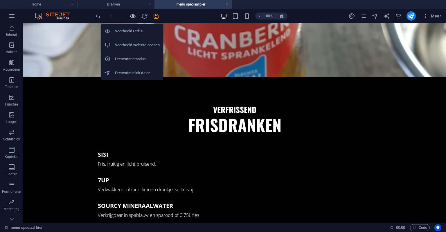
click at [135, 17] on icon "button" at bounding box center [132, 16] width 7 height 7
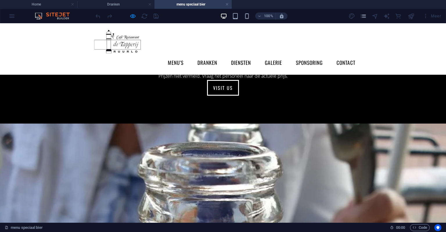
scroll to position [630, 0]
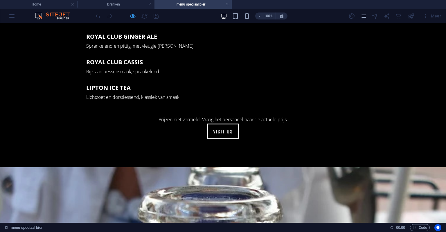
drag, startPoint x: 128, startPoint y: 15, endPoint x: 132, endPoint y: 14, distance: 4.4
click at [130, 15] on div at bounding box center [126, 15] width 65 height 9
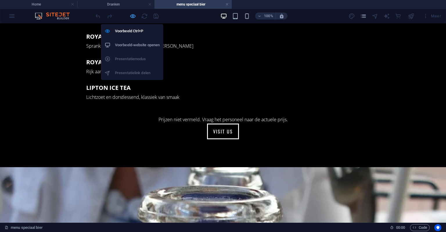
drag, startPoint x: 132, startPoint y: 14, endPoint x: 178, endPoint y: 83, distance: 82.3
click at [132, 14] on icon "button" at bounding box center [132, 16] width 7 height 7
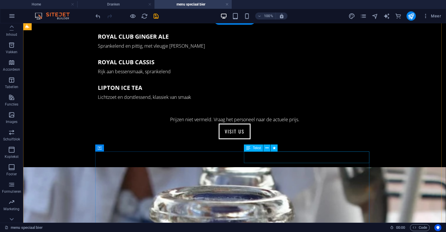
select select "move-top-to-bottom"
select select "s"
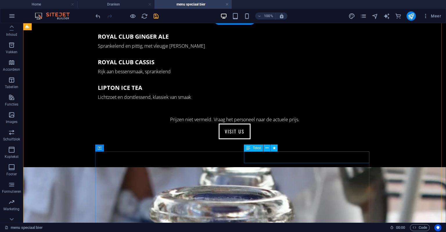
select select "scroll"
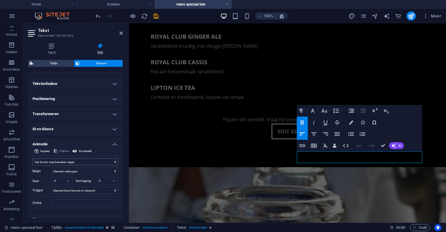
scroll to position [159, 0]
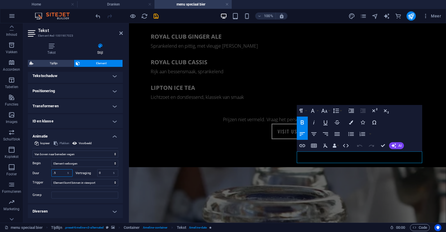
drag, startPoint x: 58, startPoint y: 170, endPoint x: 27, endPoint y: 152, distance: 35.6
click at [33, 168] on div "Begin Element verborgen Element getoond Duur .5 s ms Vertraging 0 s ms [PERSON_…" at bounding box center [76, 177] width 86 height 41
type input "1"
type input "1.5"
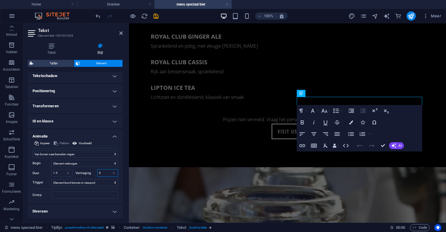
click at [101, 174] on input "0" at bounding box center [108, 172] width 21 height 7
type input "0"
type input "0.5"
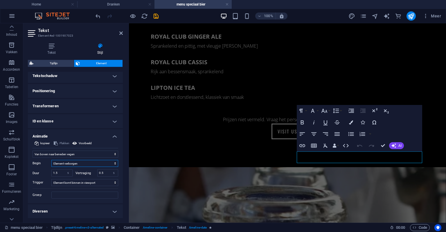
click at [80, 164] on select "Element verborgen Element getoond" at bounding box center [84, 163] width 67 height 7
click at [76, 159] on div "Begin Element verborgen Element getoond Duur 1.5 s ms Vertraging 0.5 s ms [PERS…" at bounding box center [76, 177] width 86 height 41
click at [83, 154] on select "Niet animeren Tonen/verbergen Naar boven of beneden schuiven In- en uitzoomen V…" at bounding box center [76, 153] width 86 height 7
click at [33, 150] on select "Niet animeren Tonen/verbergen Naar boven of beneden schuiven In- en uitzoomen V…" at bounding box center [76, 153] width 86 height 7
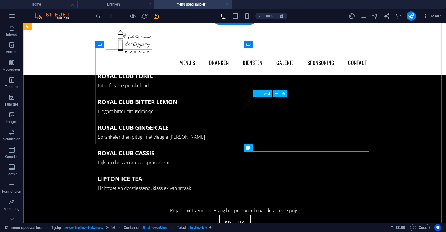
scroll to position [514, 0]
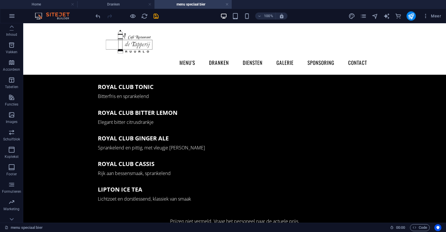
click at [138, 13] on div at bounding box center [126, 15] width 65 height 9
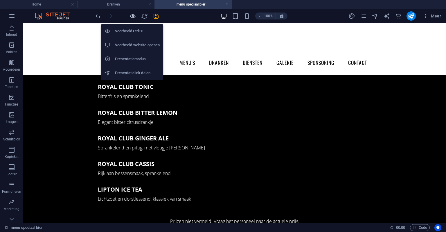
click at [132, 13] on icon "button" at bounding box center [132, 16] width 7 height 7
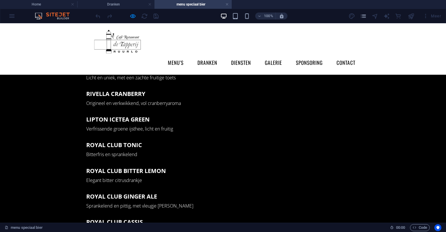
scroll to position [456, 0]
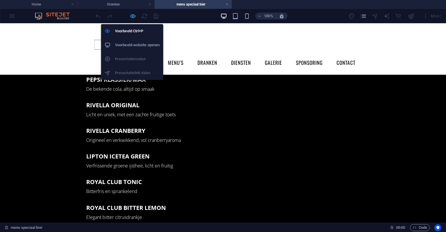
click at [134, 14] on icon "button" at bounding box center [132, 16] width 7 height 7
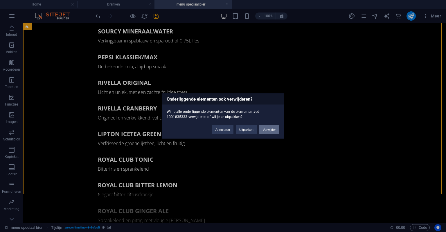
click at [263, 126] on button "Verwijder" at bounding box center [269, 129] width 20 height 9
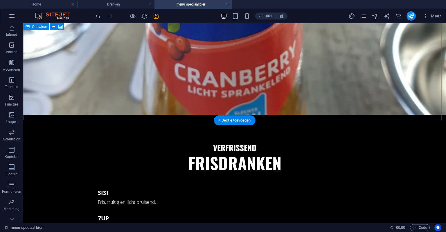
scroll to position [311, 0]
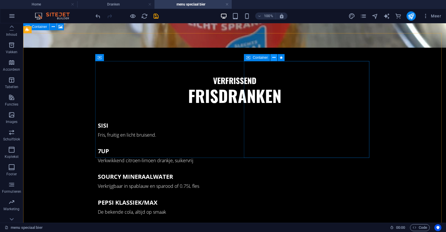
click at [273, 57] on icon at bounding box center [273, 58] width 3 height 6
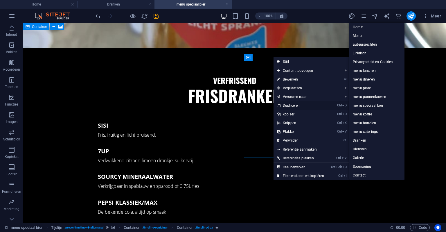
click at [290, 106] on link "Ctrl D Dupliceren" at bounding box center [300, 105] width 54 height 9
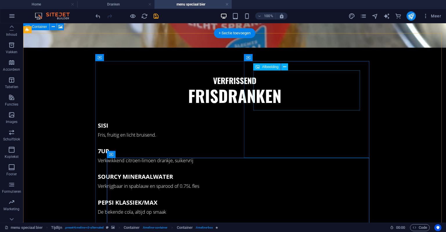
scroll to position [369, 0]
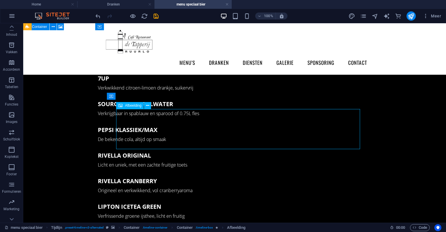
drag, startPoint x: 146, startPoint y: 111, endPoint x: 175, endPoint y: 125, distance: 32.5
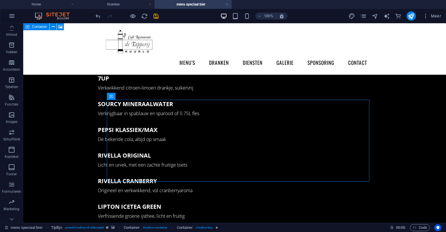
scroll to position [456, 0]
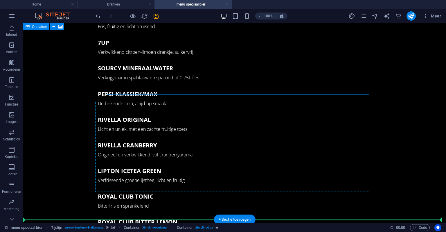
drag, startPoint x: 158, startPoint y: 121, endPoint x: 209, endPoint y: 190, distance: 85.5
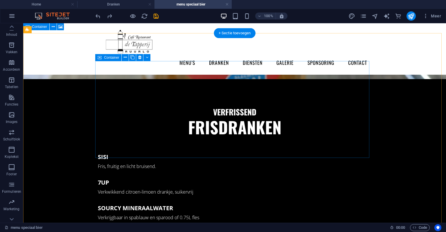
scroll to position [253, 0]
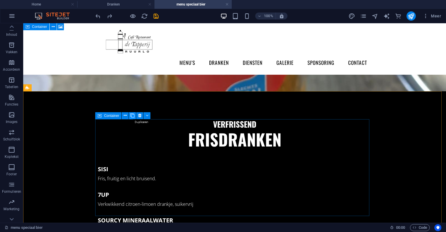
click at [131, 116] on icon at bounding box center [132, 115] width 4 height 6
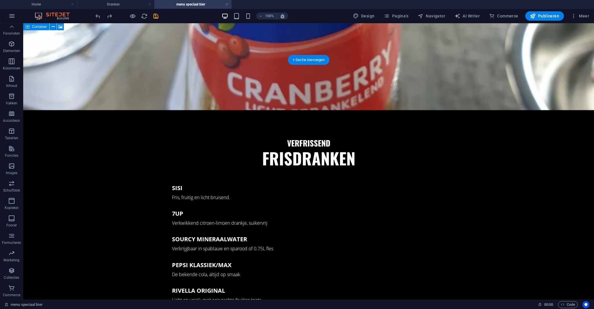
scroll to position [2, 0]
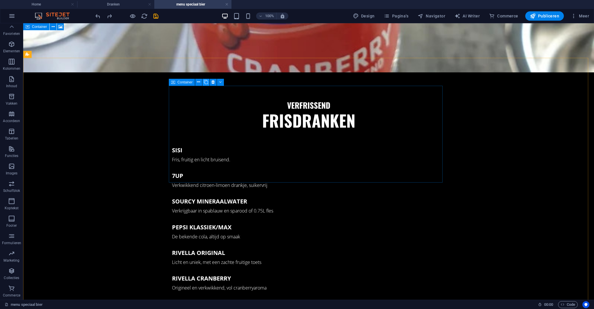
click at [207, 83] on icon at bounding box center [206, 82] width 4 height 6
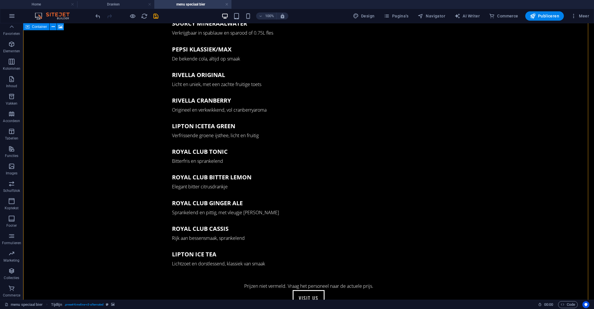
scroll to position [479, 0]
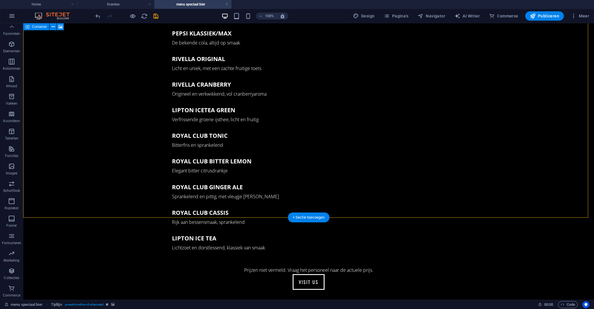
drag, startPoint x: 197, startPoint y: 130, endPoint x: 369, endPoint y: 186, distance: 181.5
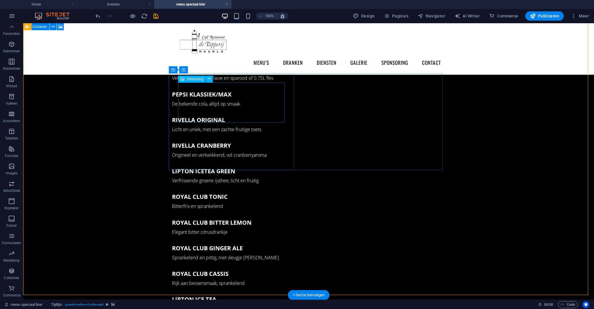
scroll to position [401, 0]
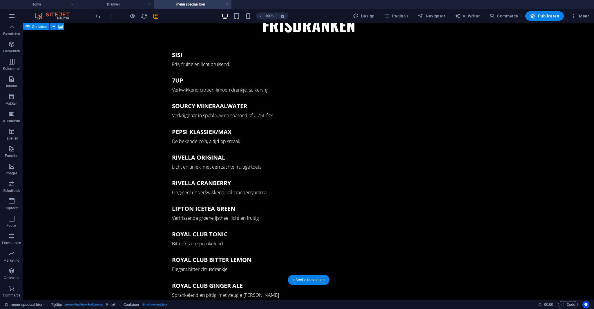
drag, startPoint x: 195, startPoint y: 92, endPoint x: 342, endPoint y: 238, distance: 207.1
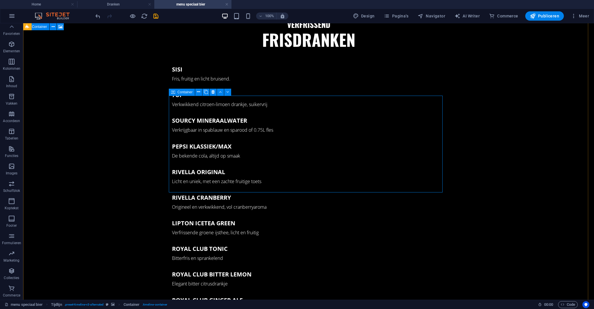
scroll to position [379, 0]
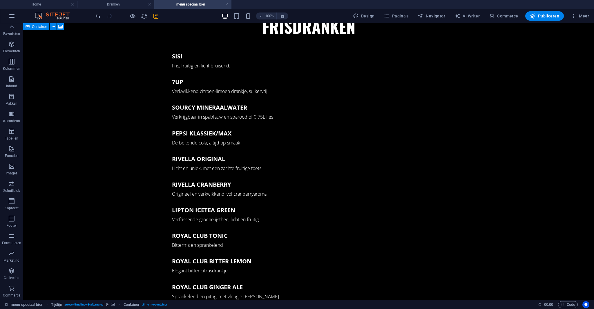
drag, startPoint x: 184, startPoint y: 105, endPoint x: 338, endPoint y: 245, distance: 208.5
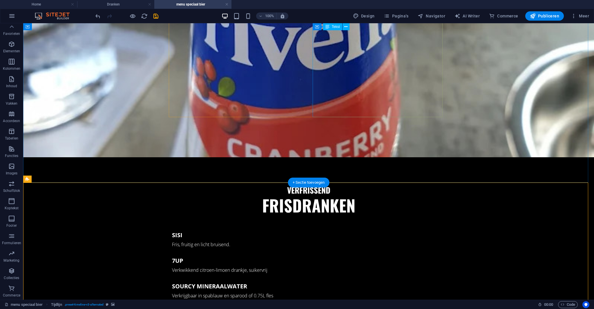
scroll to position [302, 0]
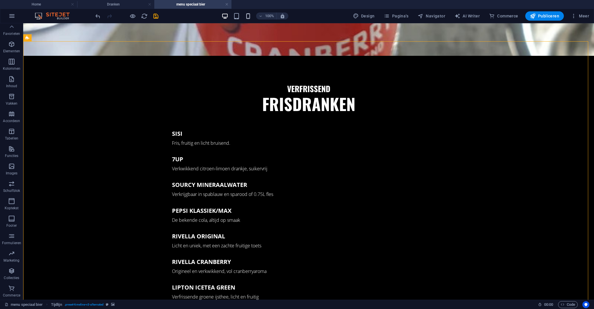
click at [245, 17] on div "100%" at bounding box center [254, 15] width 67 height 9
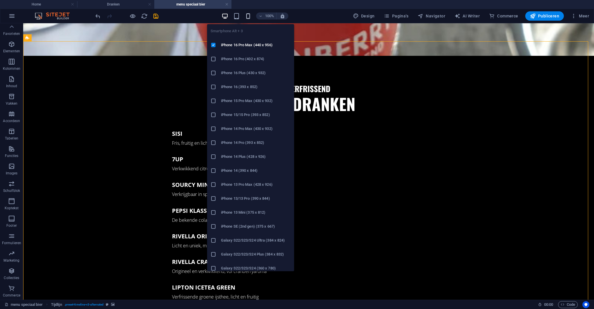
click at [247, 17] on icon "button" at bounding box center [248, 16] width 7 height 7
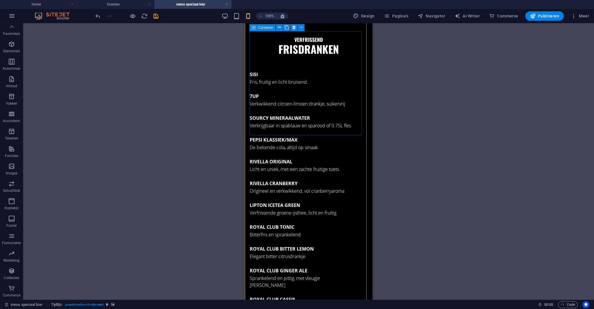
scroll to position [457, 0]
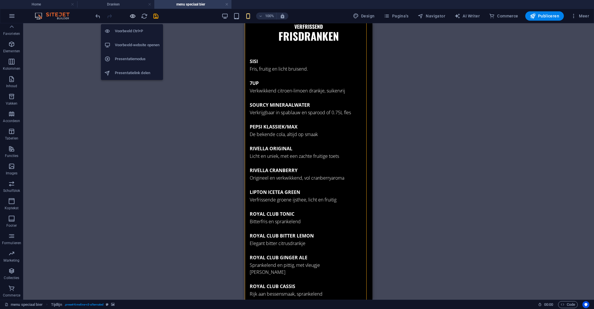
click at [130, 15] on icon "button" at bounding box center [132, 16] width 7 height 7
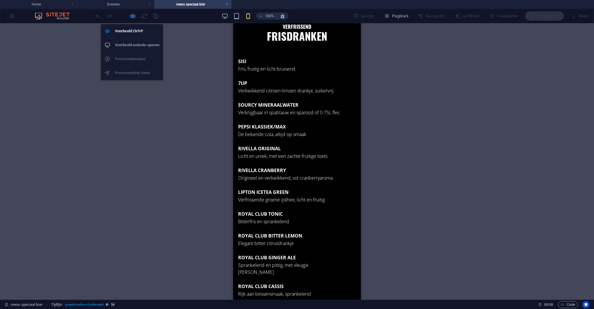
click at [130, 14] on icon "button" at bounding box center [132, 16] width 7 height 7
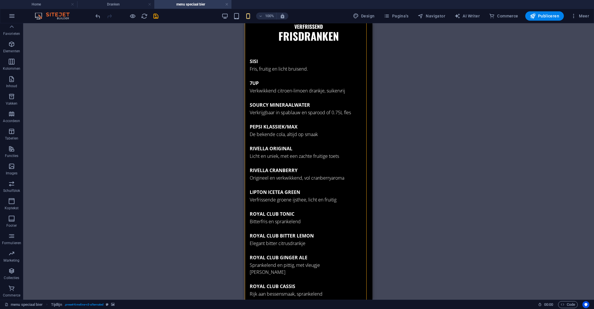
scroll to position [534, 0]
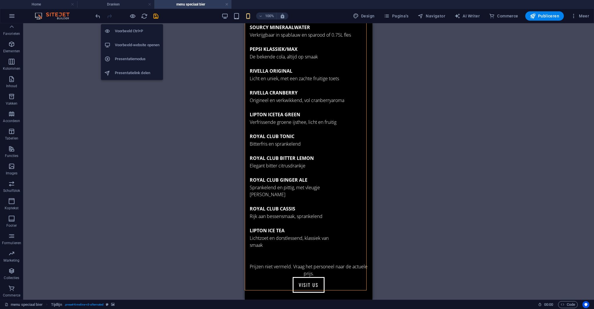
drag, startPoint x: 132, startPoint y: 17, endPoint x: 139, endPoint y: 18, distance: 7.7
click at [132, 16] on icon "button" at bounding box center [132, 16] width 7 height 7
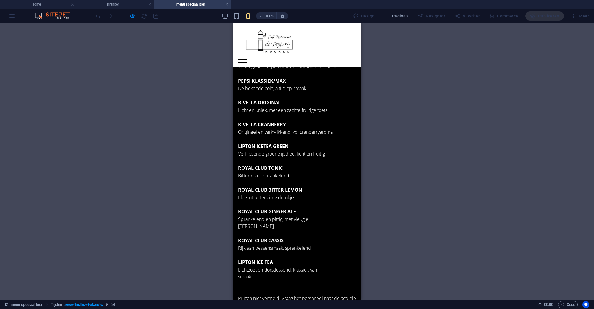
scroll to position [457, 0]
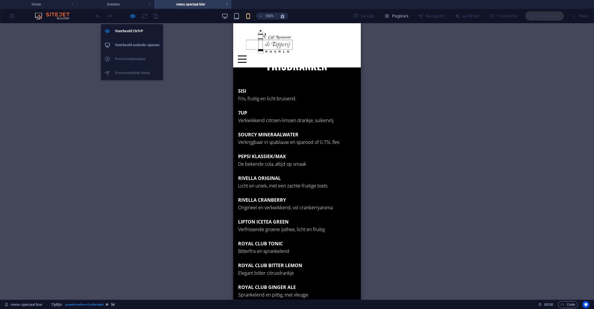
click at [133, 19] on div "Voorbeeld Ctrl+P Voorbeeld-website openen Presentatiemodus Presentatielink delen" at bounding box center [132, 49] width 62 height 60
click at [134, 14] on icon "button" at bounding box center [132, 16] width 7 height 7
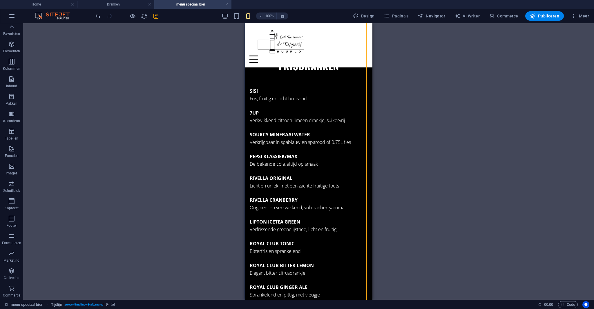
click at [128, 16] on div at bounding box center [126, 15] width 65 height 9
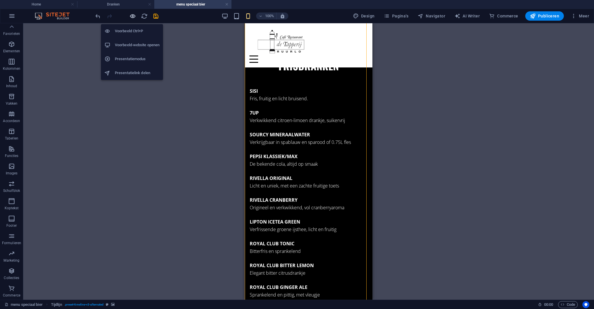
click at [134, 16] on icon "button" at bounding box center [132, 16] width 7 height 7
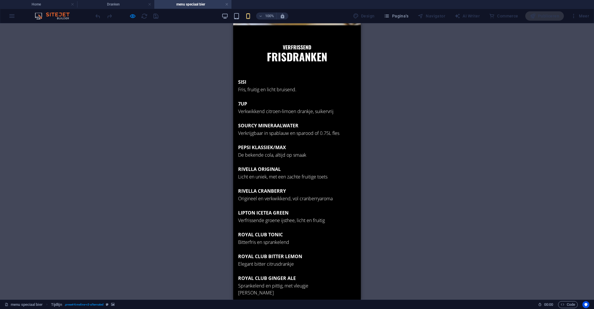
scroll to position [495, 0]
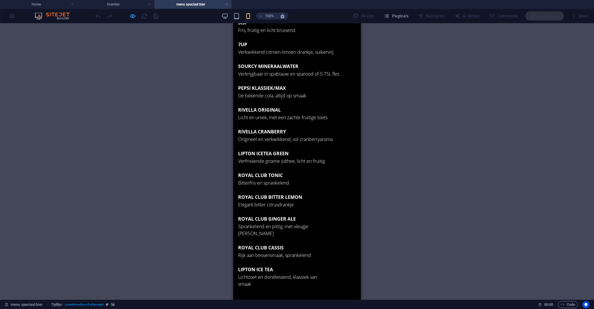
click at [134, 18] on icon "button" at bounding box center [132, 16] width 7 height 7
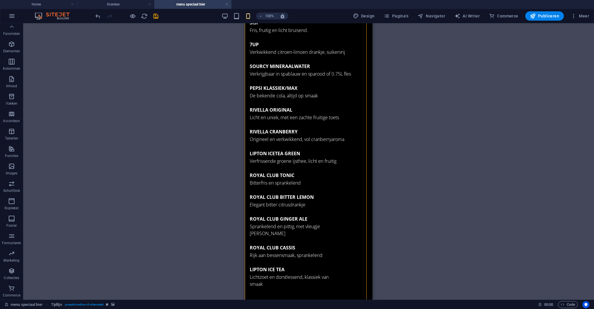
click at [161, 21] on div "100% Design Pagina's Navigator AI Writer Commerce Publiceren Meer" at bounding box center [297, 16] width 594 height 14
click at [159, 19] on div "100% Design Pagina's Navigator AI Writer Commerce Publiceren Meer" at bounding box center [343, 15] width 498 height 9
click at [156, 19] on icon "save" at bounding box center [156, 16] width 7 height 7
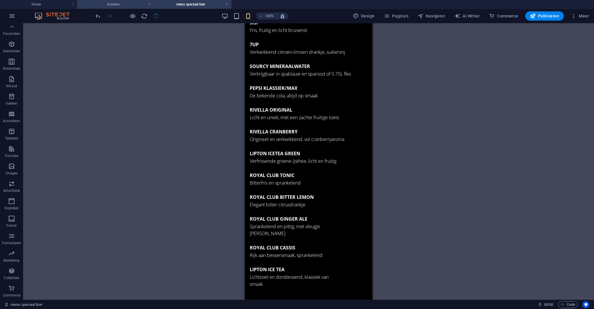
click at [127, 8] on li "Dranken" at bounding box center [115, 4] width 77 height 9
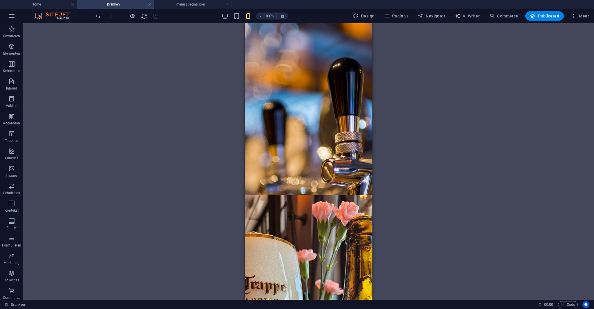
click at [217, 14] on div "100% Design Pagina's Navigator AI Writer Commerce Publiceren Meer" at bounding box center [343, 15] width 498 height 9
click at [222, 15] on div "100% Design Pagina's Navigator AI Writer Commerce Publiceren Meer" at bounding box center [343, 15] width 498 height 9
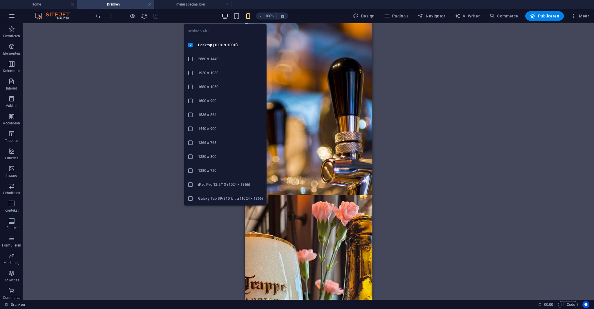
click at [223, 14] on icon "button" at bounding box center [225, 16] width 7 height 7
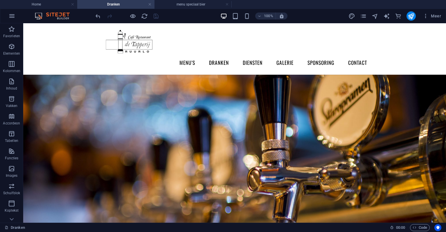
click at [154, 15] on div at bounding box center [126, 15] width 65 height 9
click at [133, 11] on div at bounding box center [126, 15] width 65 height 9
